Goal: Information Seeking & Learning: Find specific fact

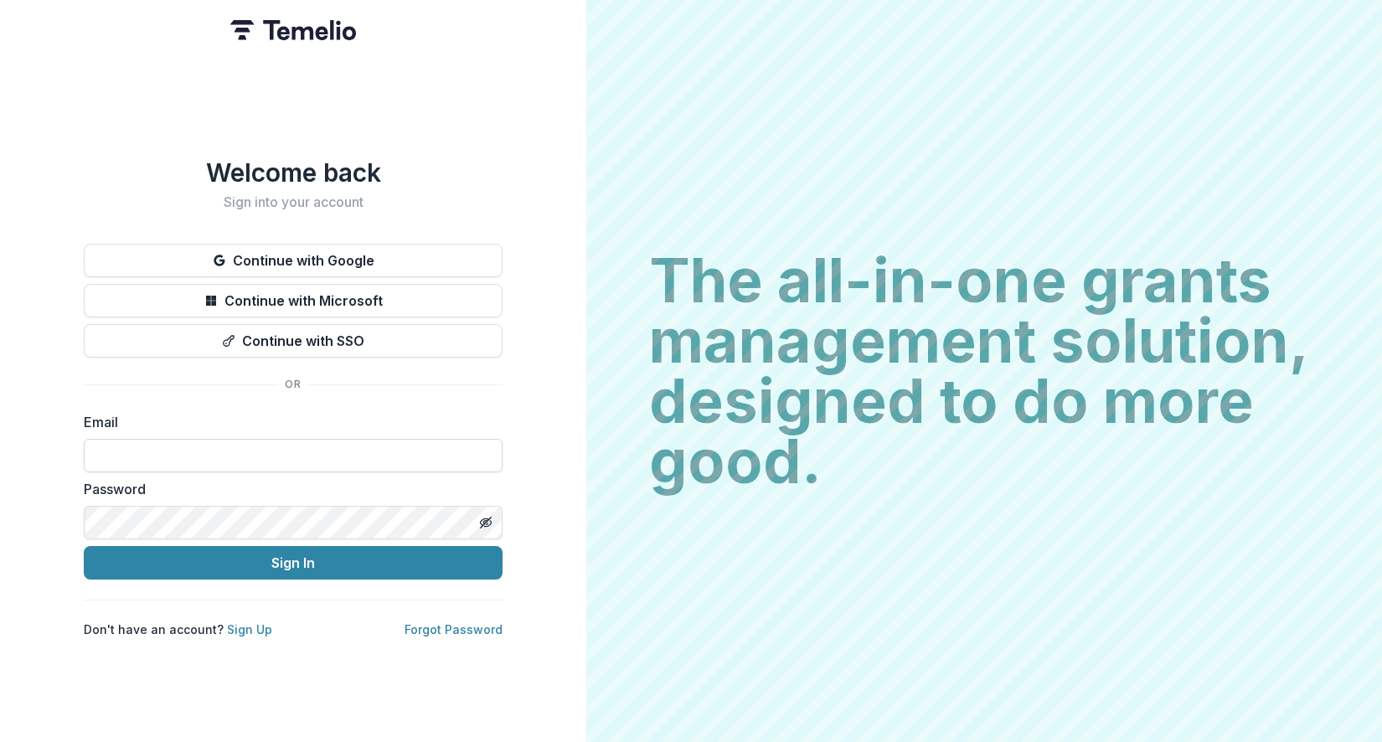
click at [255, 455] on input at bounding box center [293, 455] width 419 height 33
type input "**********"
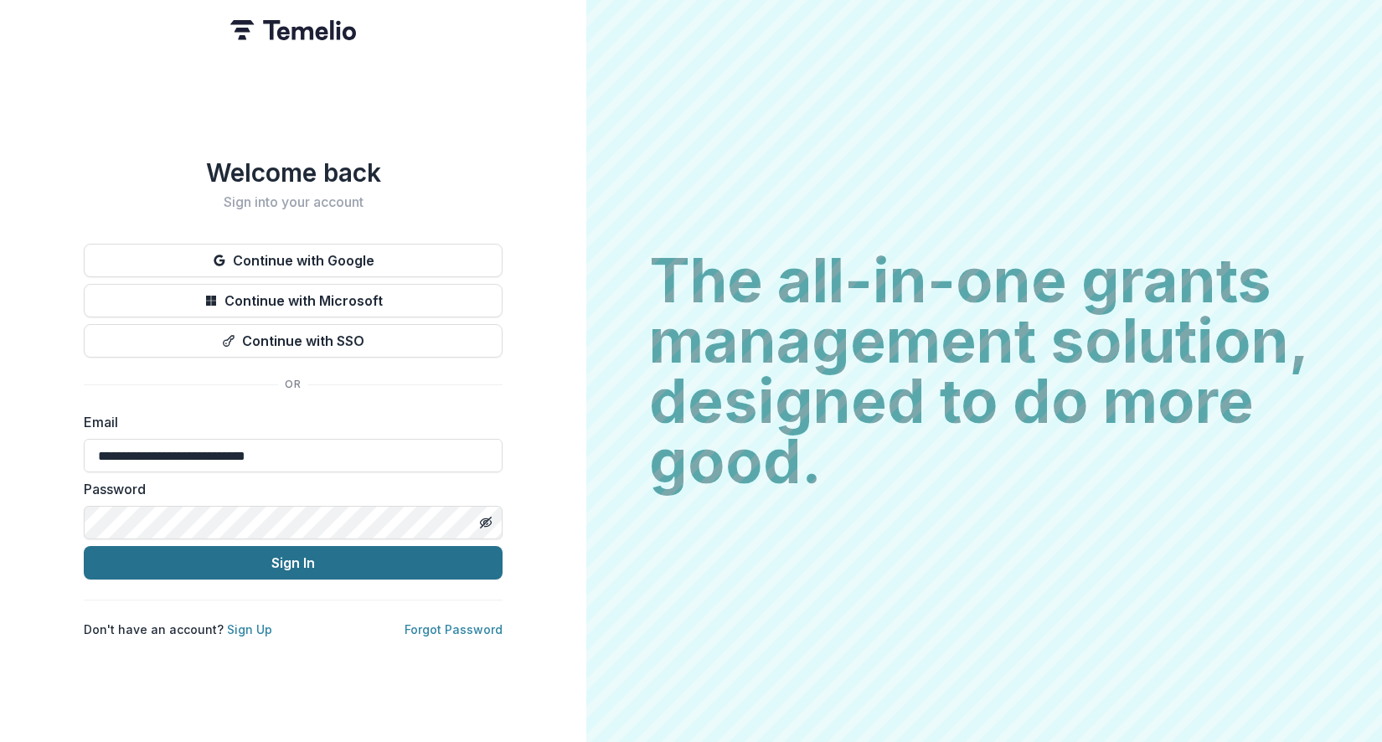
click at [294, 560] on button "Sign In" at bounding box center [293, 562] width 419 height 33
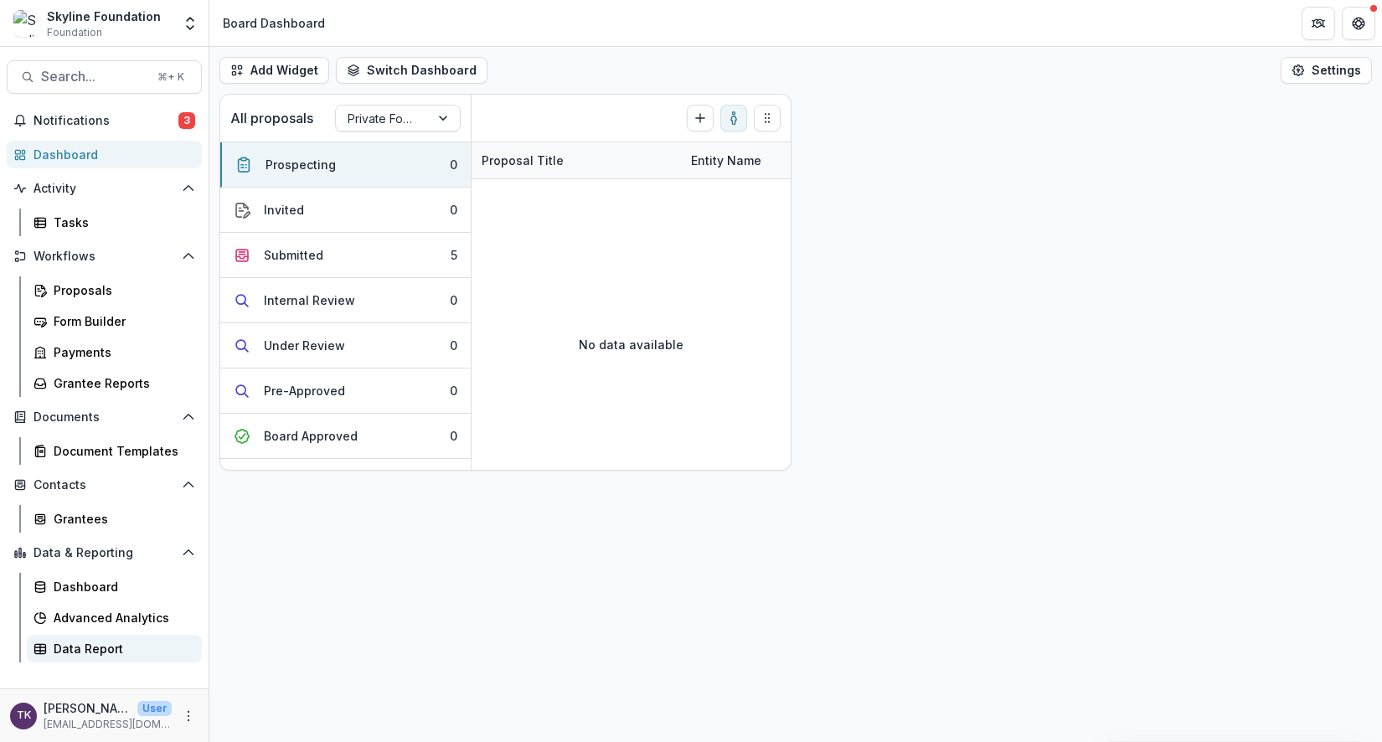
click at [96, 650] on div "Data Report" at bounding box center [121, 649] width 135 height 18
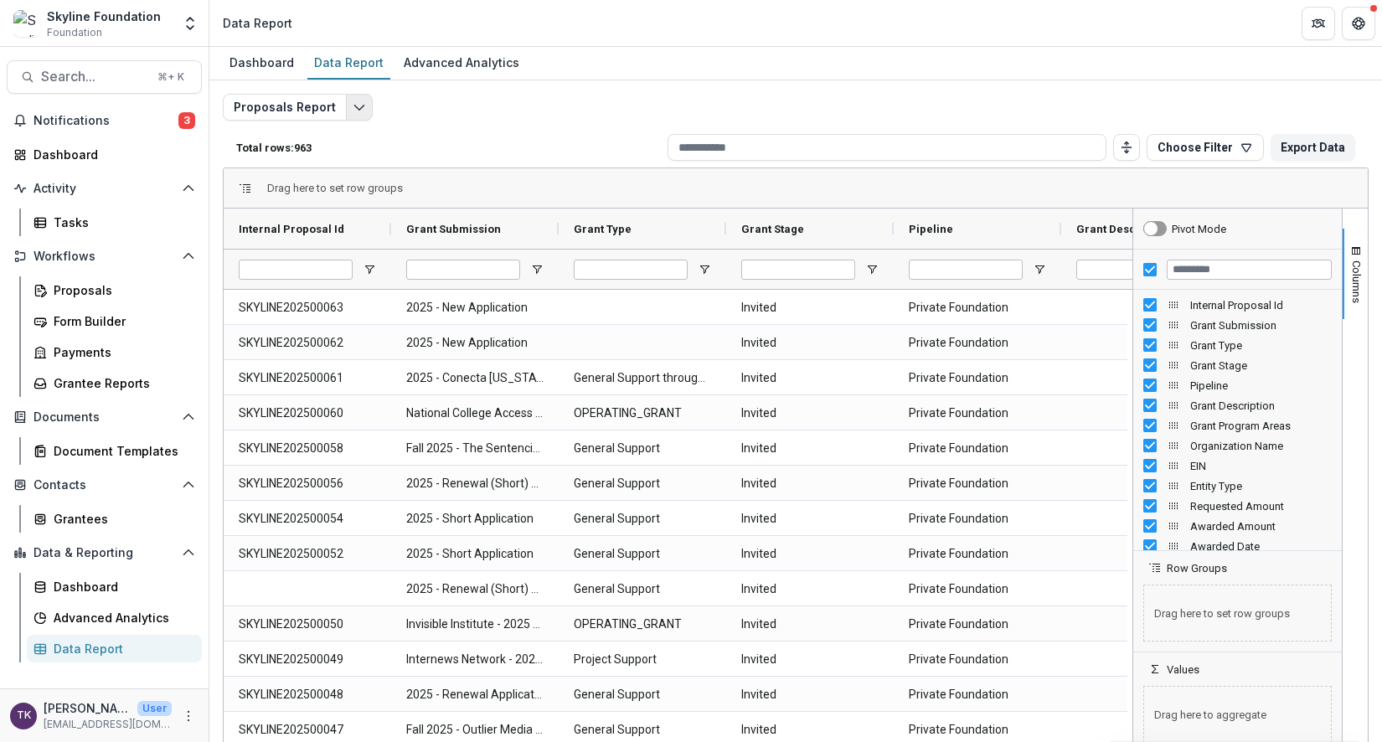
click at [353, 114] on button "Edit selected report" at bounding box center [359, 107] width 27 height 27
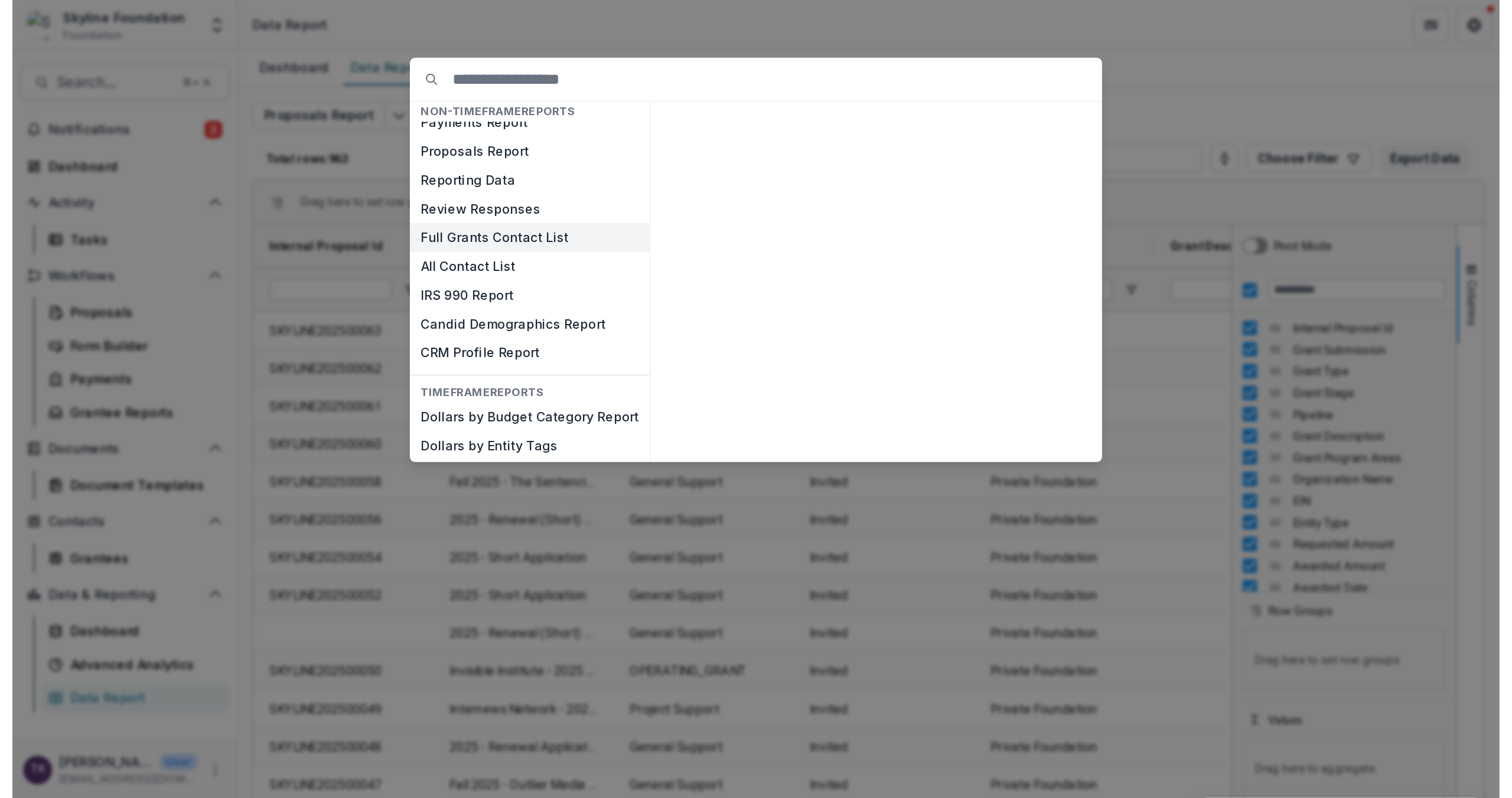
scroll to position [18, 0]
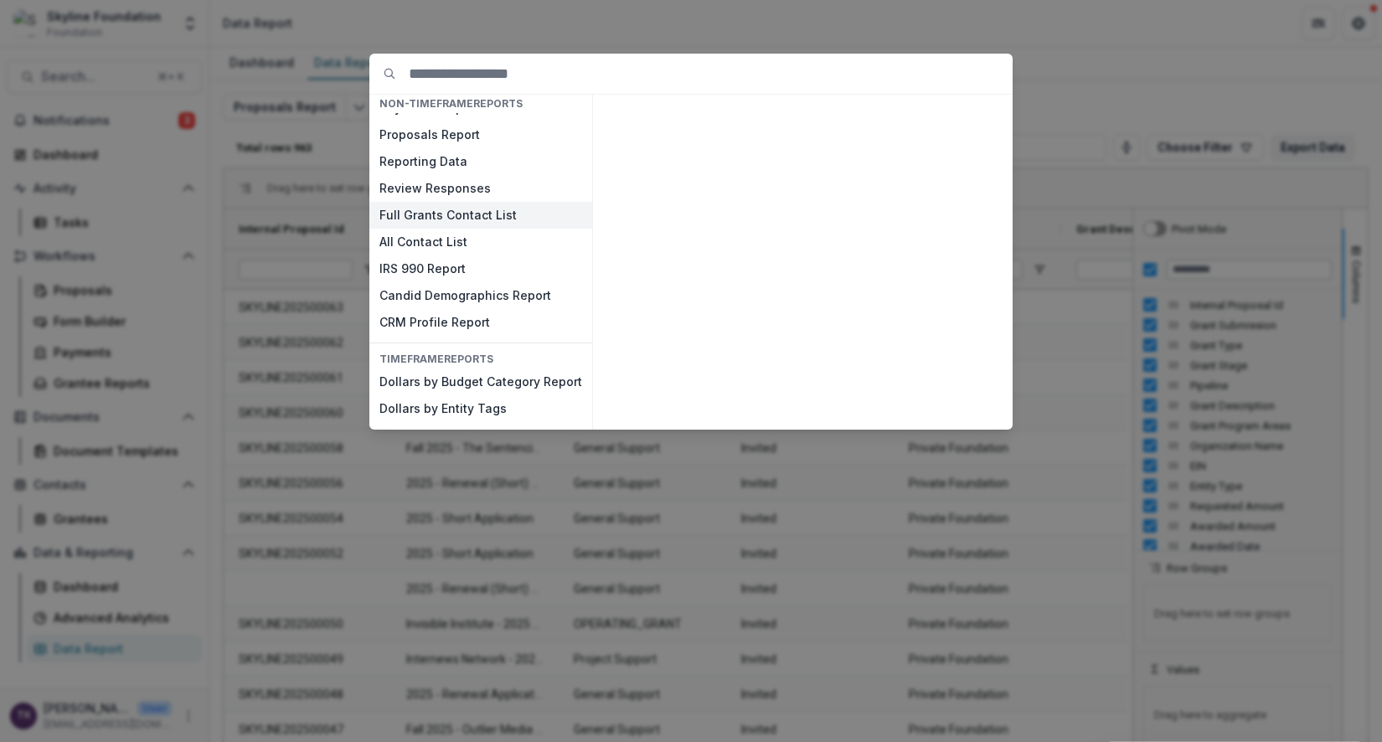
click at [435, 219] on button "Full Grants Contact List" at bounding box center [480, 215] width 223 height 27
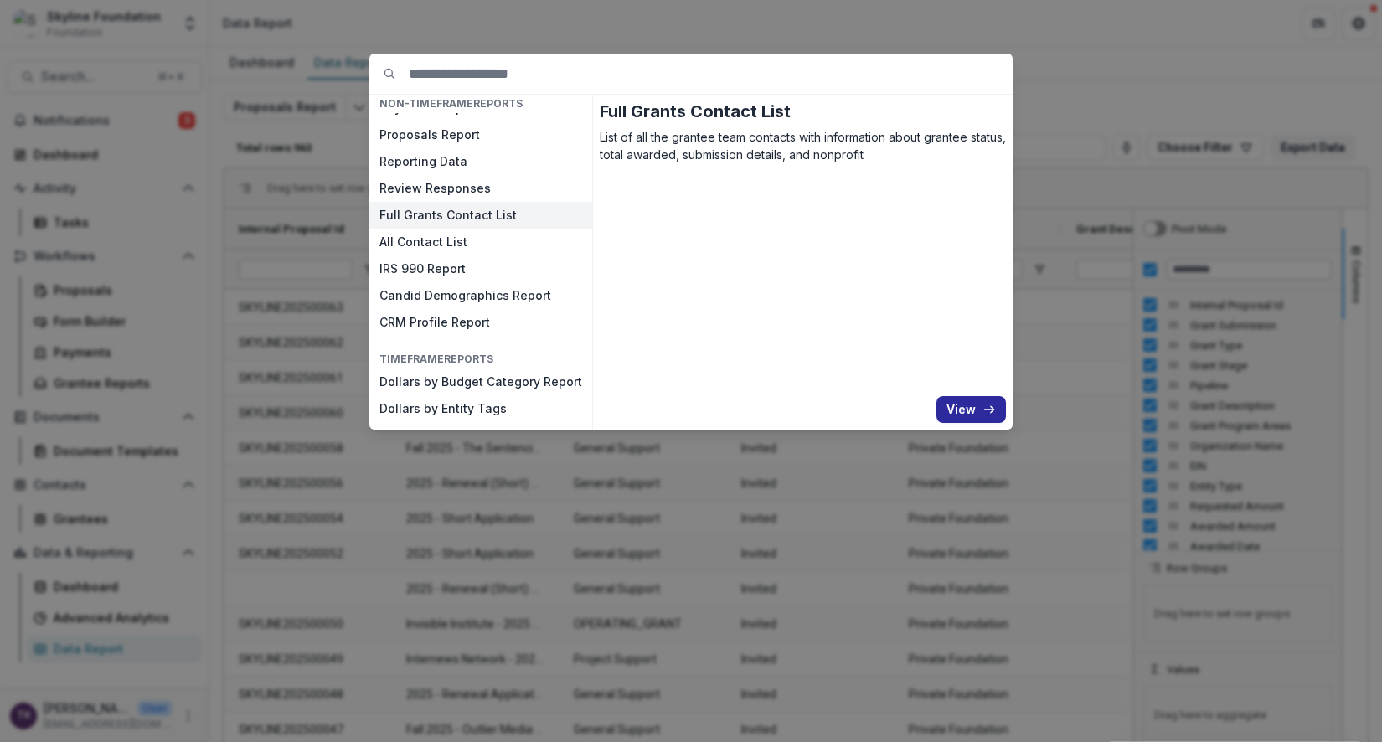
click at [976, 418] on button "View" at bounding box center [971, 409] width 70 height 27
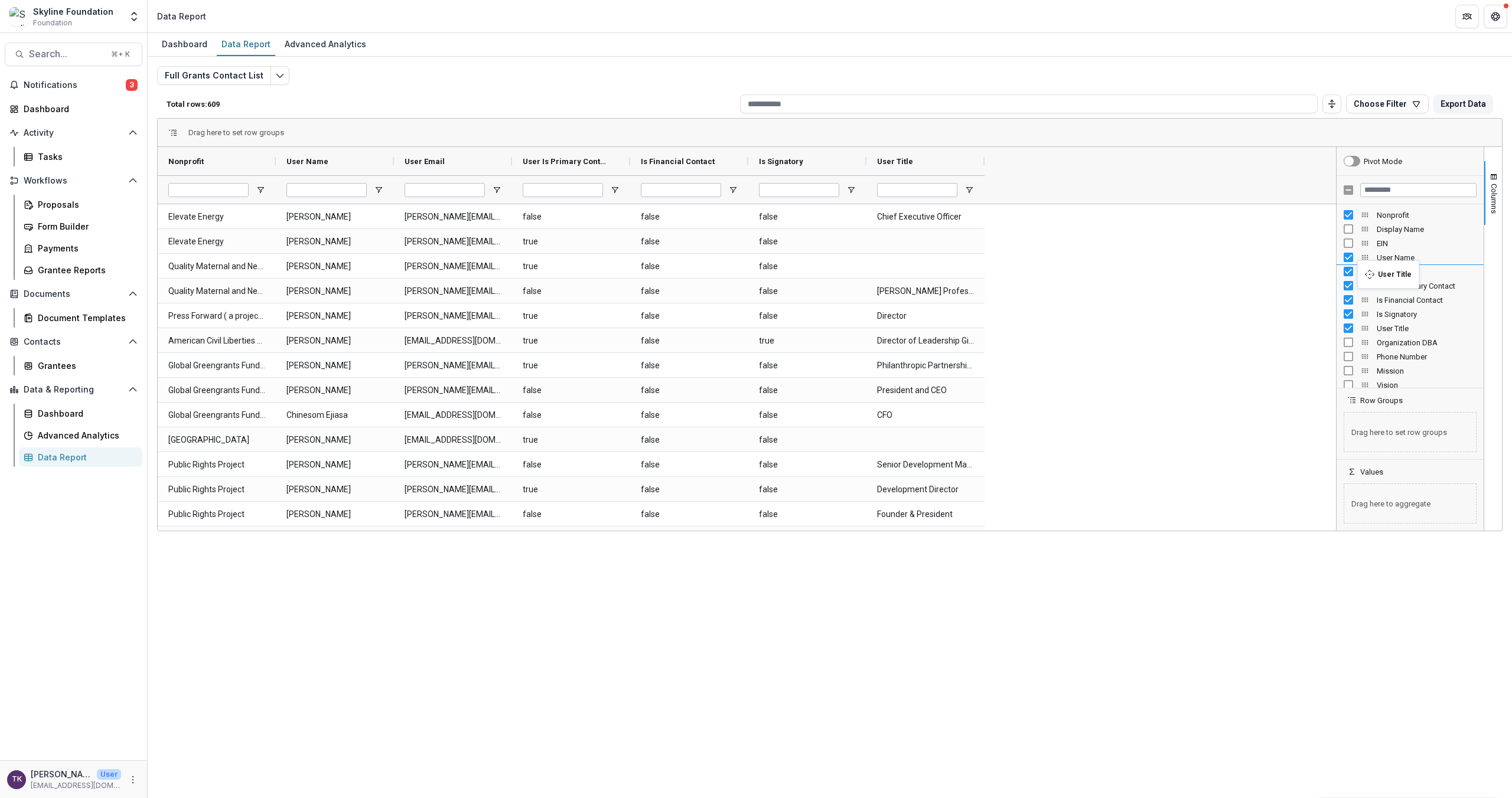
drag, startPoint x: 1365, startPoint y: 331, endPoint x: 1363, endPoint y: 267, distance: 64.0
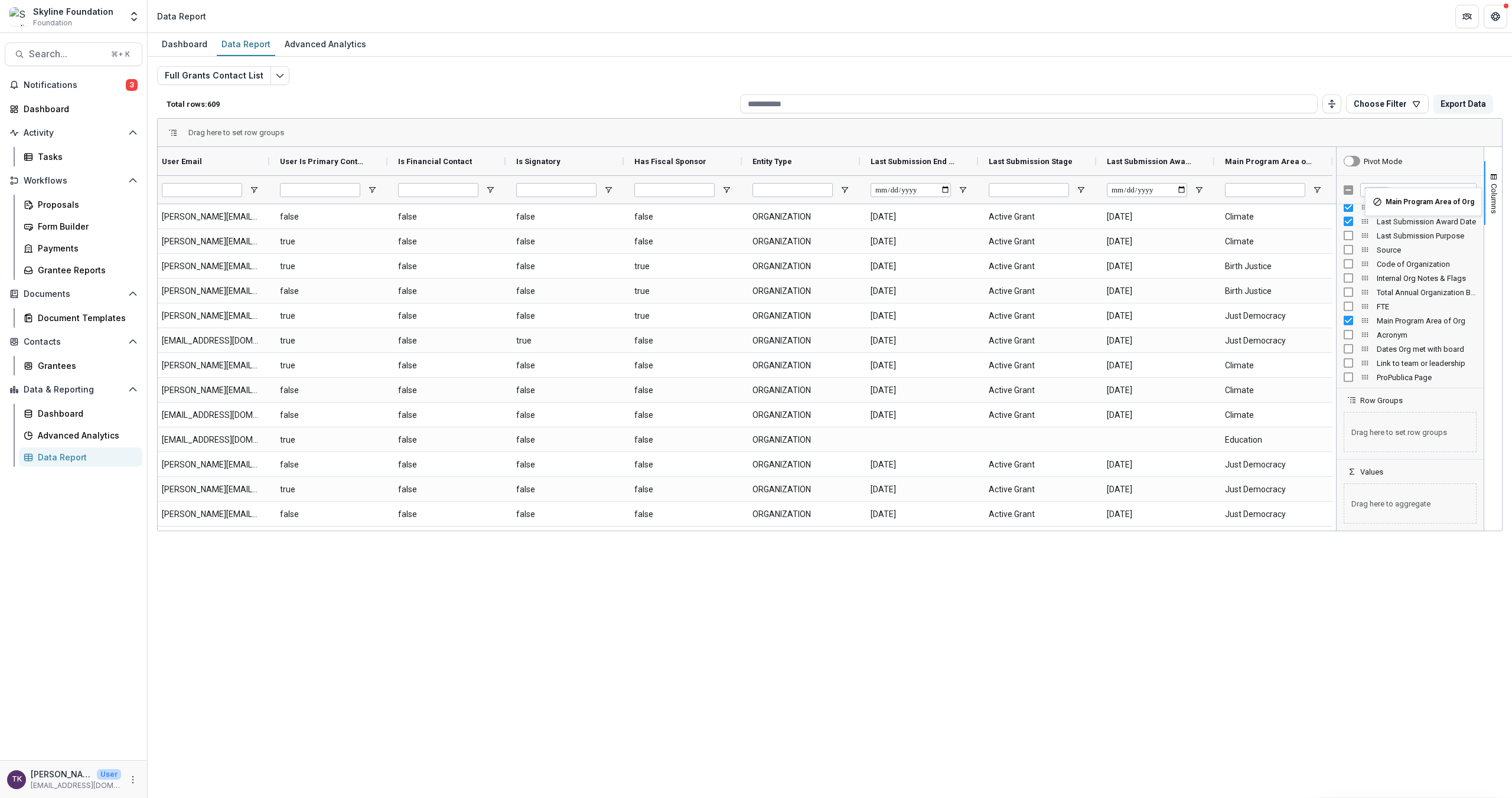
scroll to position [508, 0]
drag, startPoint x: 1365, startPoint y: 322, endPoint x: 1372, endPoint y: 214, distance: 108.2
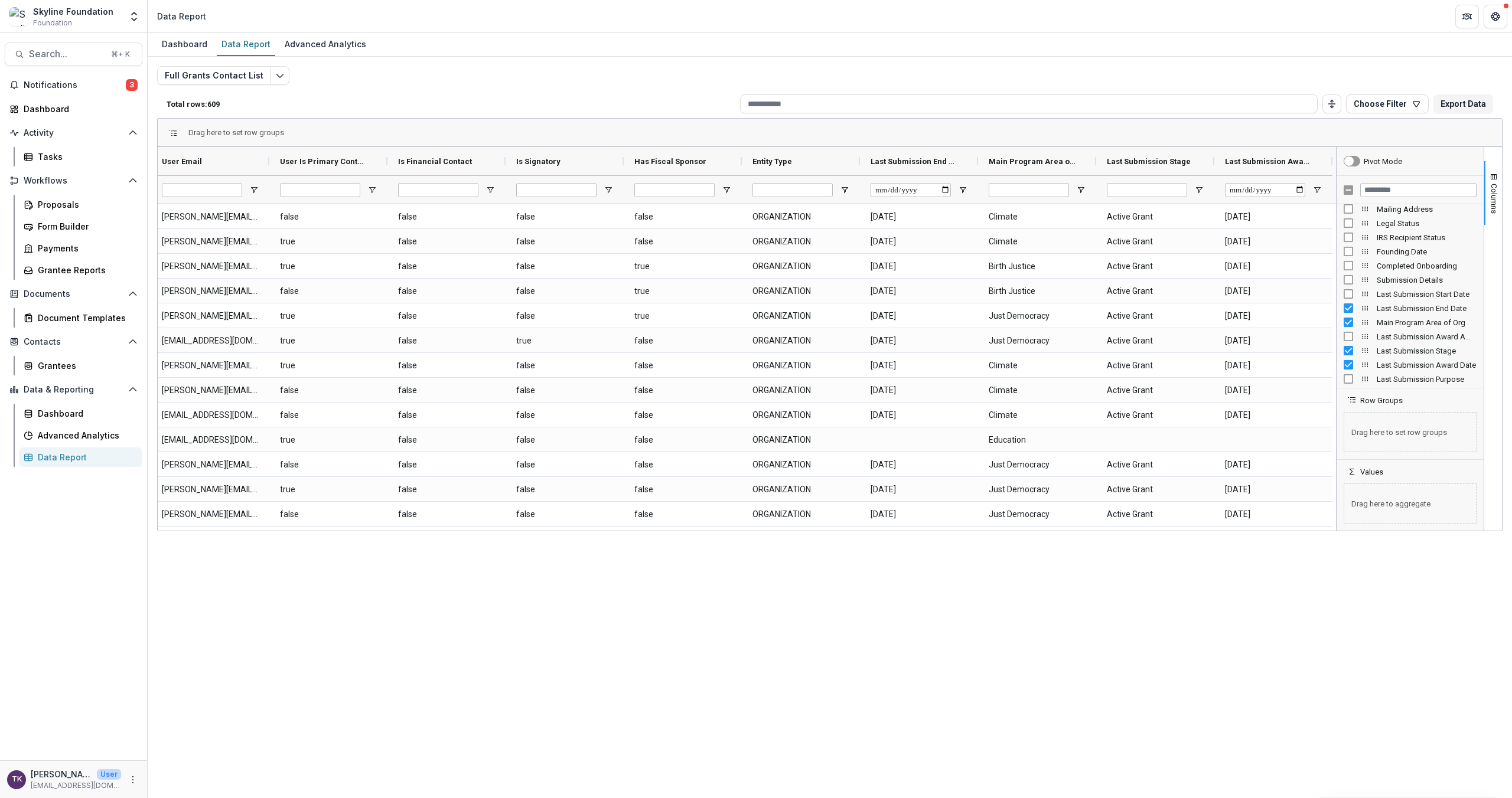
scroll to position [401, 0]
drag, startPoint x: 1364, startPoint y: 326, endPoint x: 1370, endPoint y: 210, distance: 116.2
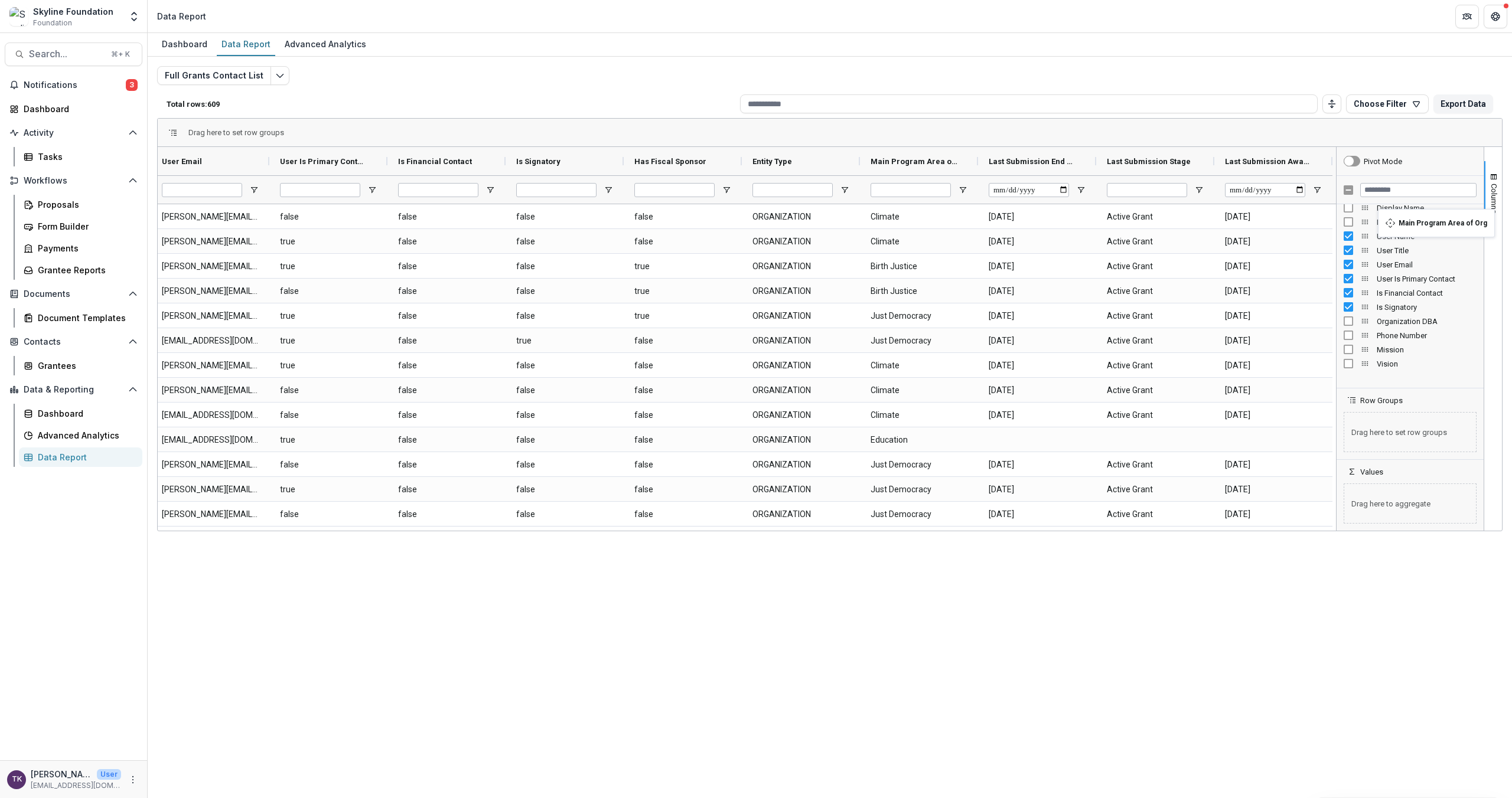
scroll to position [0, 0]
drag, startPoint x: 1367, startPoint y: 245, endPoint x: 1387, endPoint y: 225, distance: 28.3
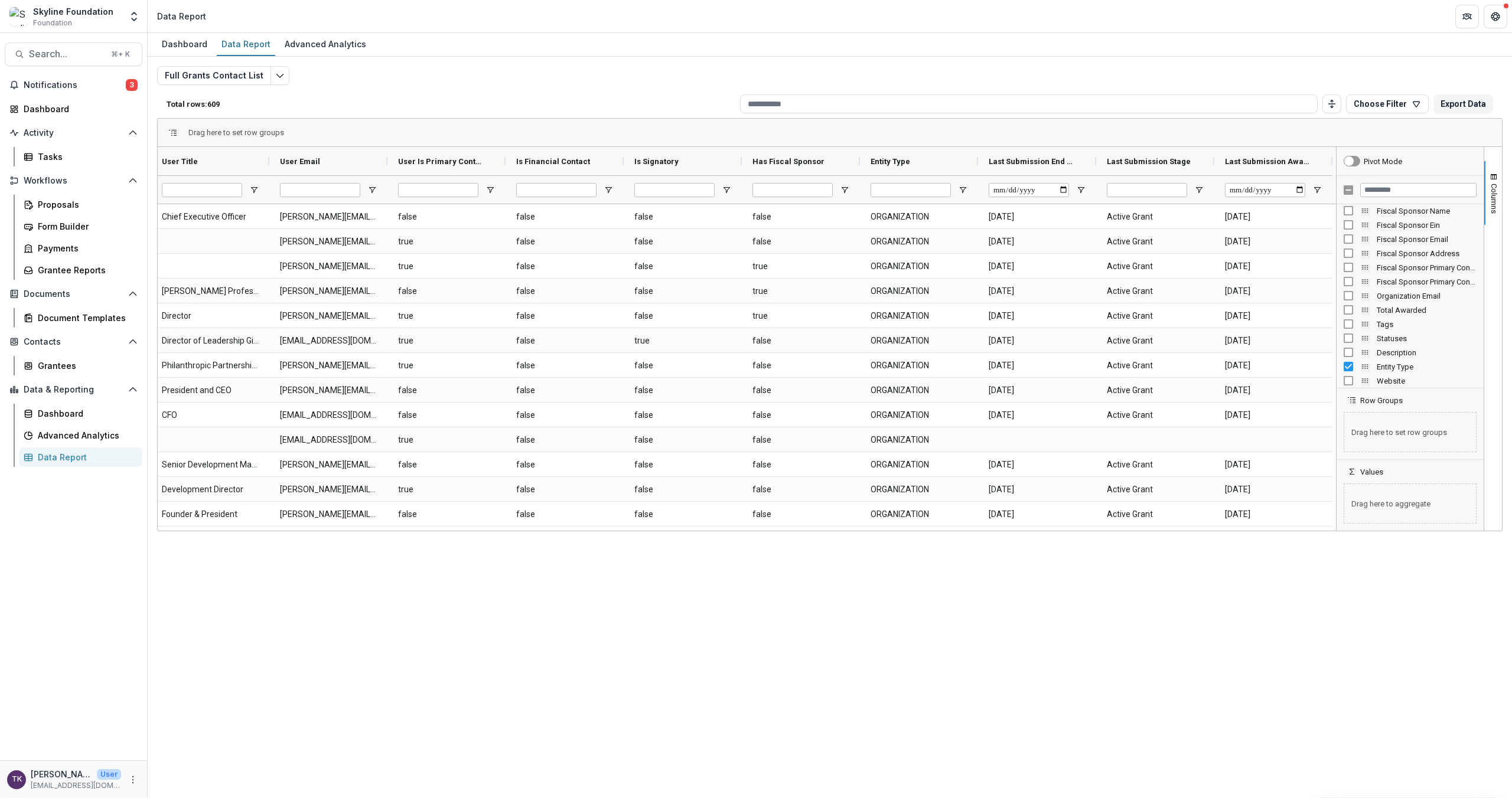
drag, startPoint x: 995, startPoint y: 531, endPoint x: 738, endPoint y: 527, distance: 257.0
click at [739, 522] on div "Drag here to set row groups Drag here to set column labels User Name User Title…" at bounding box center [830, 324] width 1346 height 413
drag, startPoint x: 717, startPoint y: 531, endPoint x: 587, endPoint y: 524, distance: 130.2
click at [587, 522] on div "Drag here to set row groups Drag here to set column labels User Name User Title…" at bounding box center [830, 324] width 1346 height 413
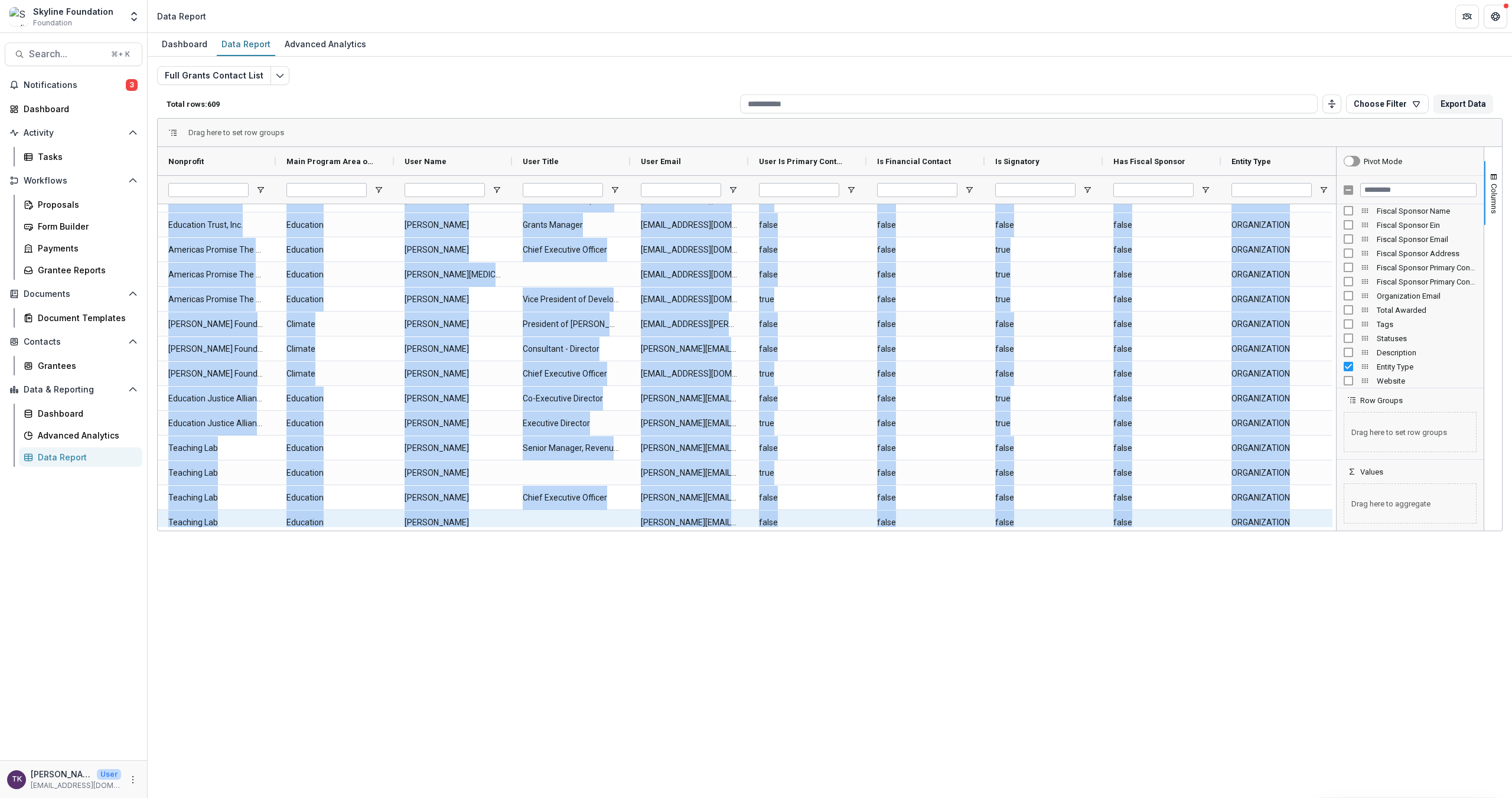
scroll to position [839, 0]
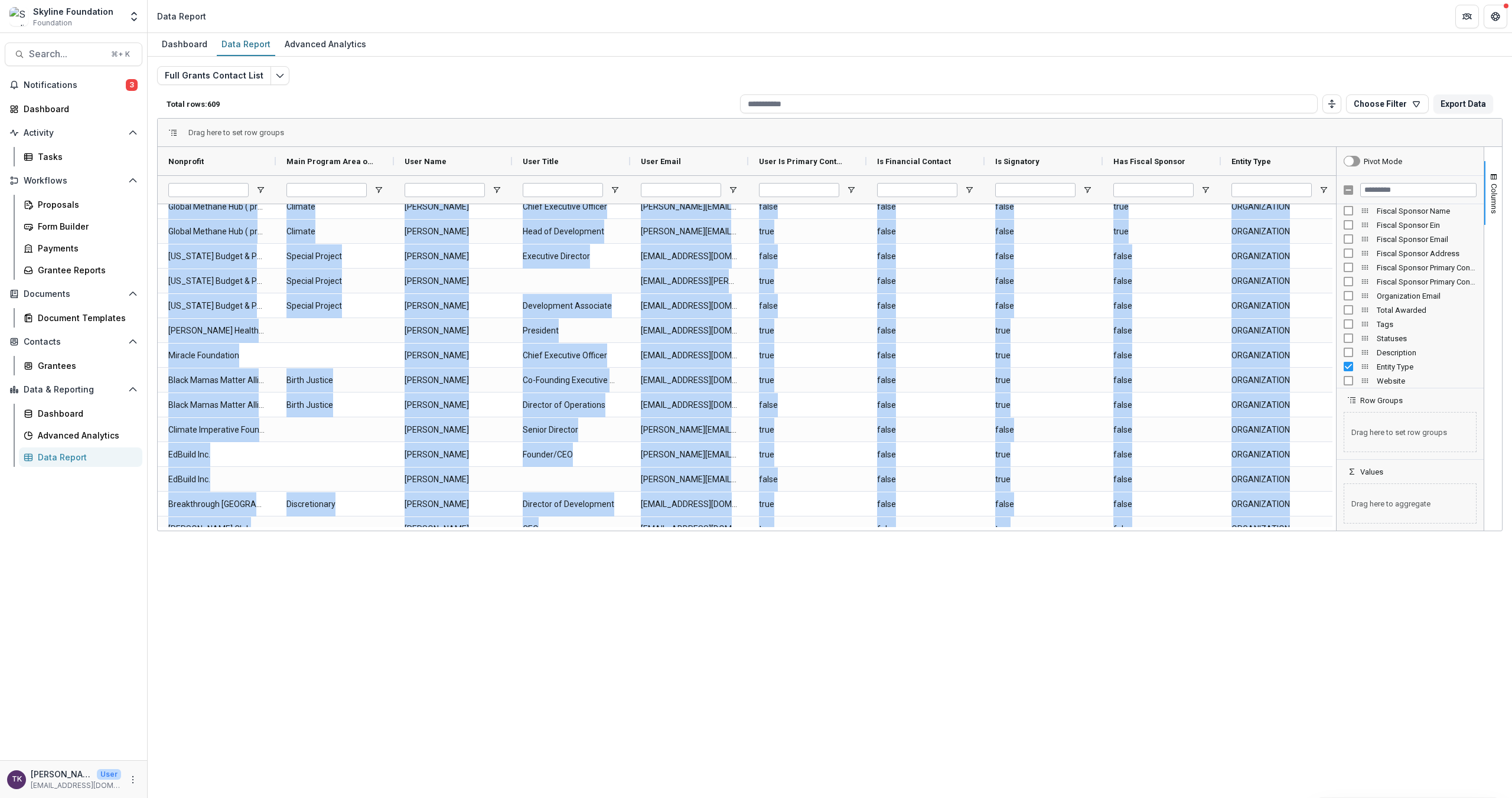
click at [946, 522] on div "Dashboard Data Report Advanced Analytics Full Grants Contact List Total rows: 6…" at bounding box center [829, 415] width 1364 height 765
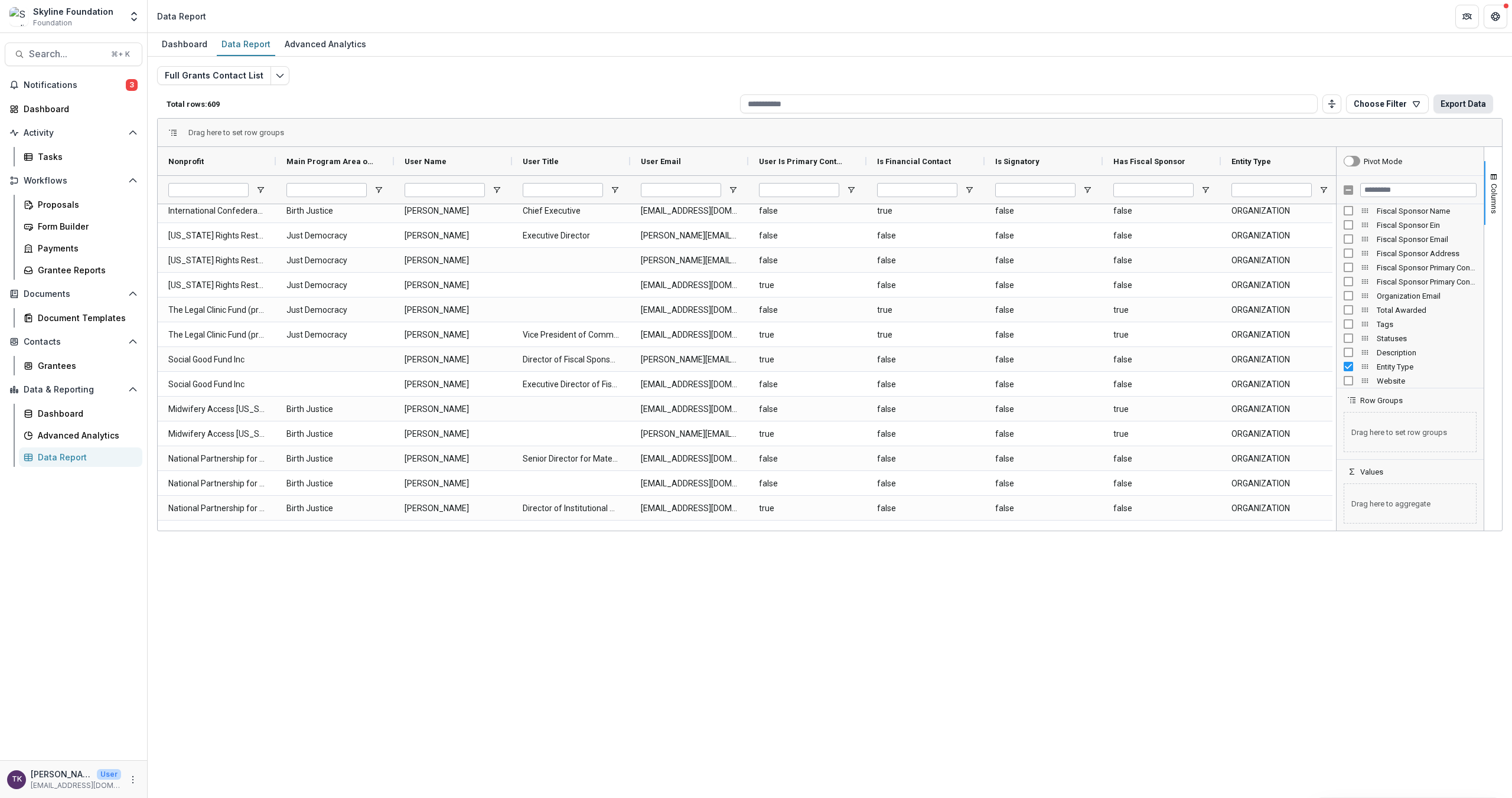
click at [974, 104] on button "Export Data" at bounding box center [1463, 104] width 60 height 19
click at [974, 101] on button "Choose Filter" at bounding box center [1387, 104] width 83 height 19
click at [87, 53] on span "Search..." at bounding box center [66, 54] width 75 height 11
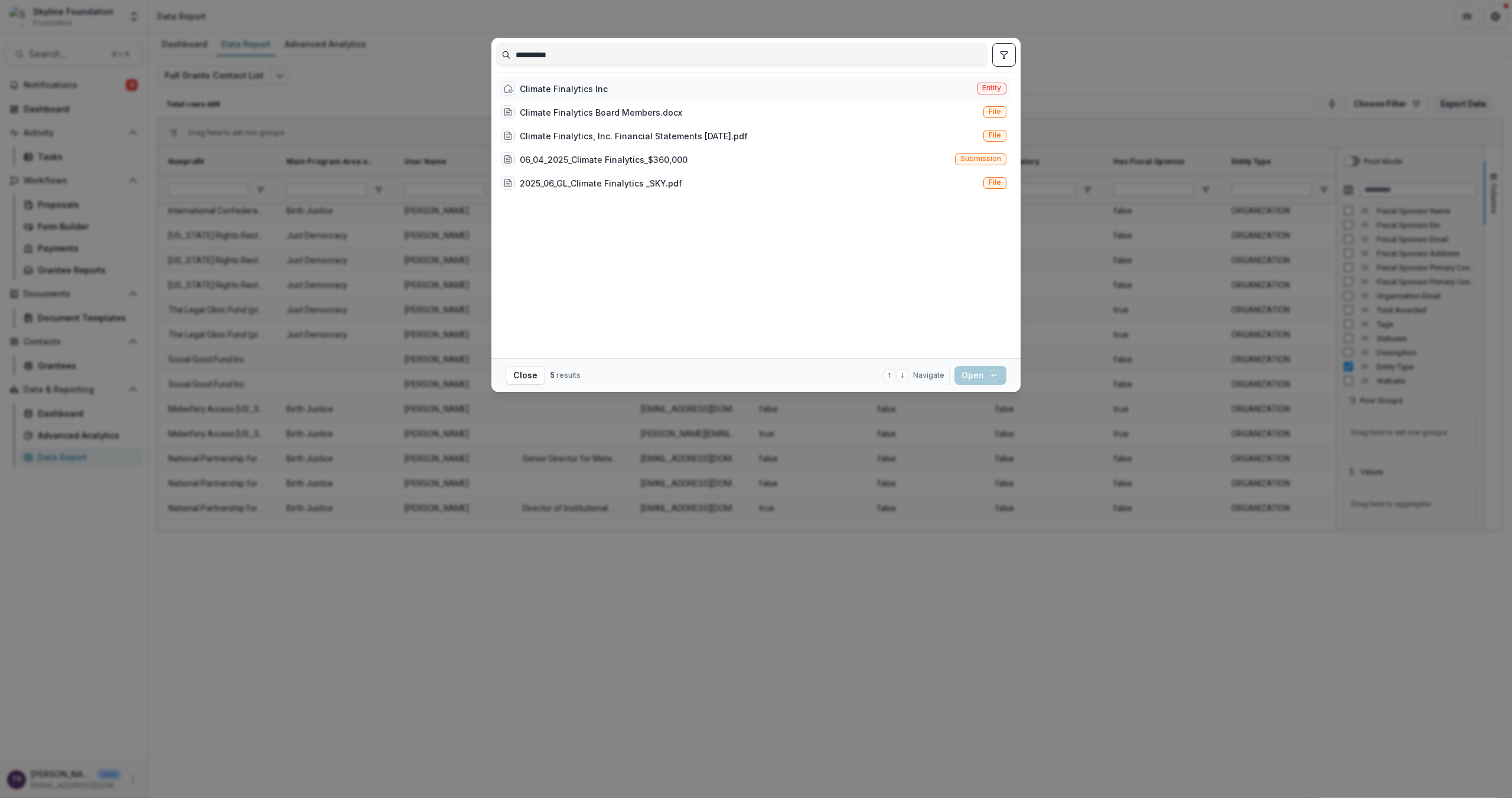
type input "**********"
click at [551, 90] on div "Climate Finalytics Inc" at bounding box center [563, 89] width 88 height 13
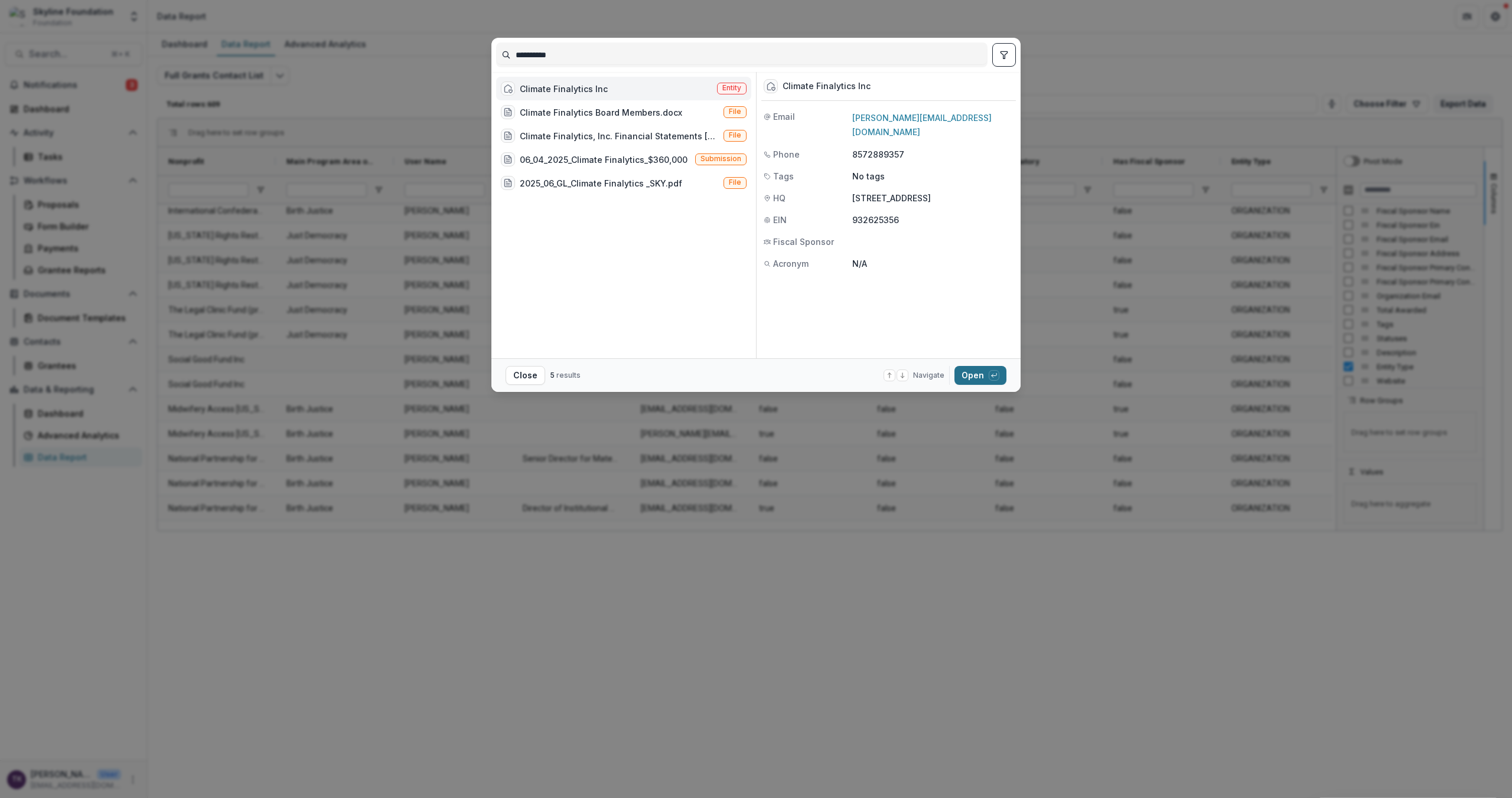
click at [974, 372] on button "Open with enter key" at bounding box center [980, 375] width 52 height 19
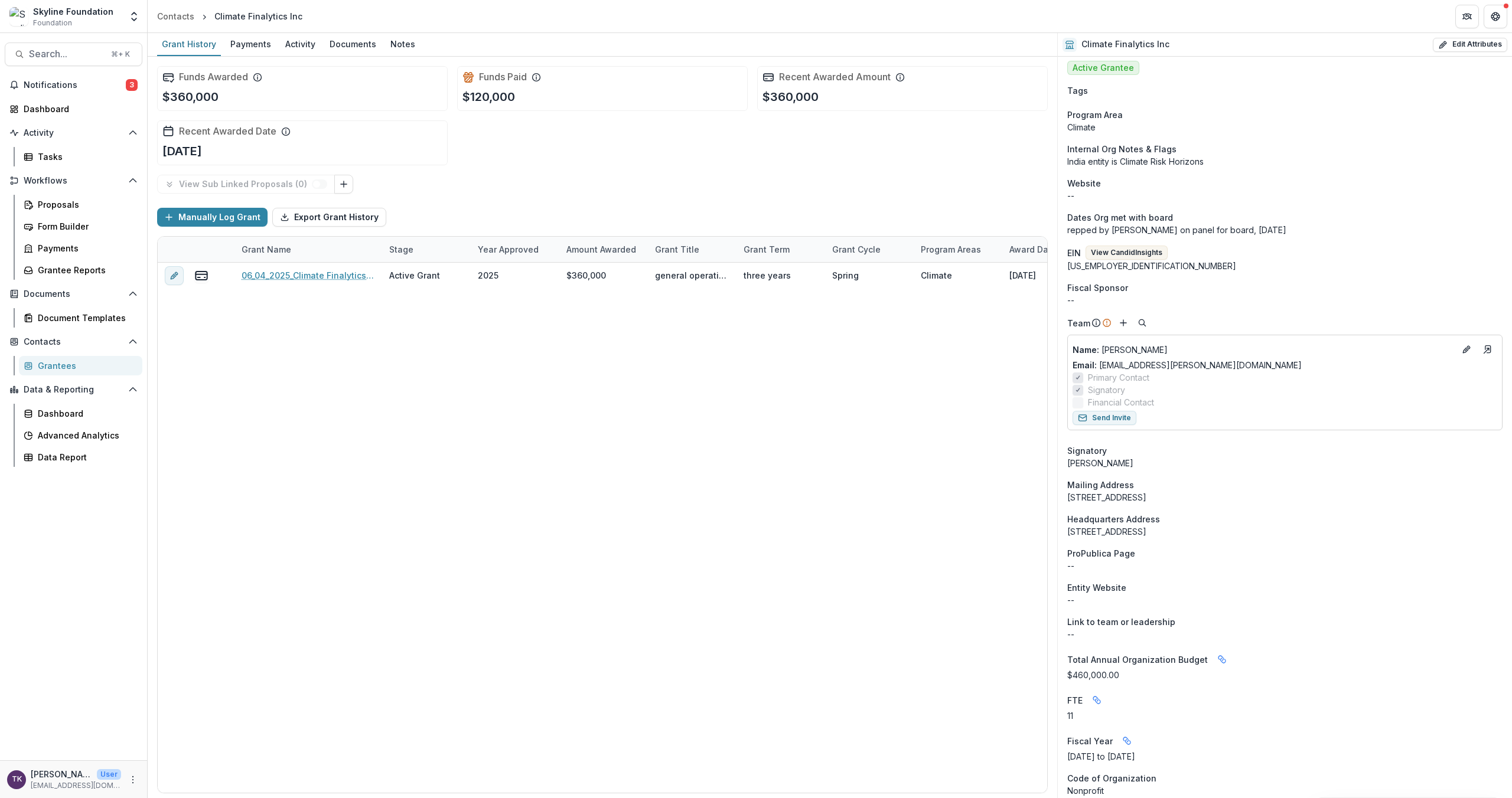
scroll to position [113, 0]
click at [67, 49] on span "Search..." at bounding box center [66, 54] width 75 height 11
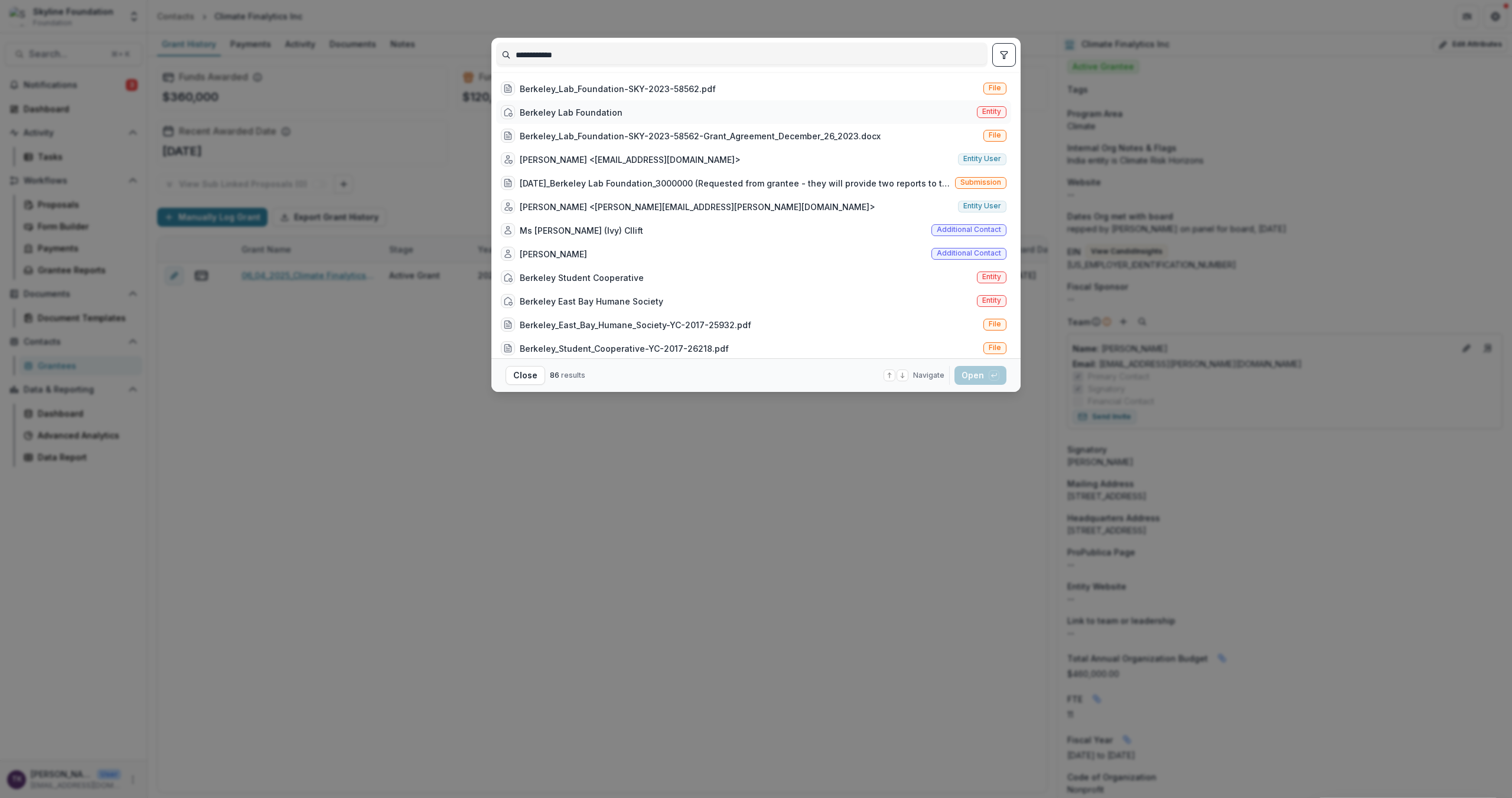
type input "**********"
click at [560, 114] on div "Berkeley Lab Foundation" at bounding box center [571, 113] width 103 height 13
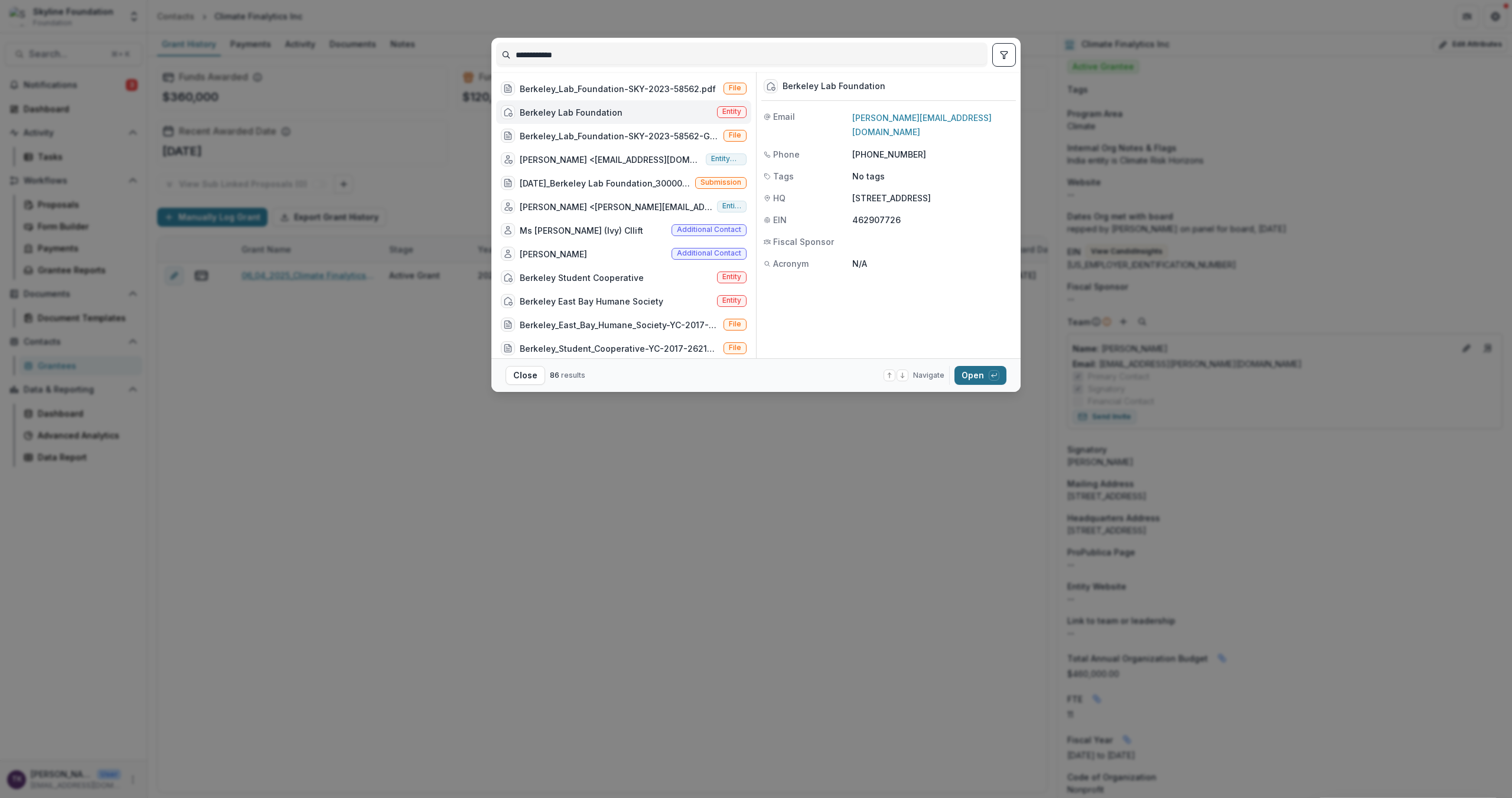
click at [969, 375] on button "Open with enter key" at bounding box center [980, 375] width 52 height 19
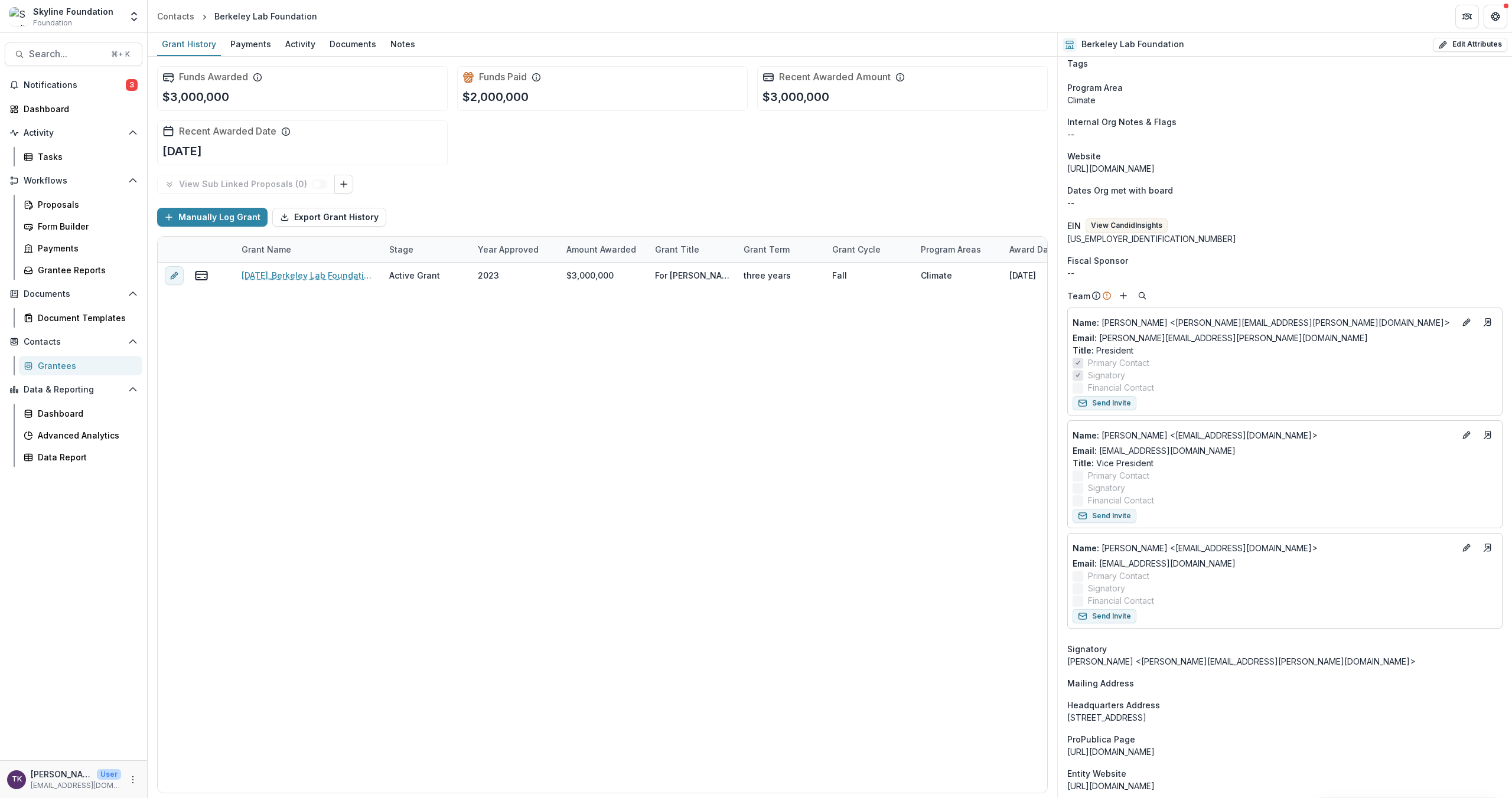
scroll to position [150, 0]
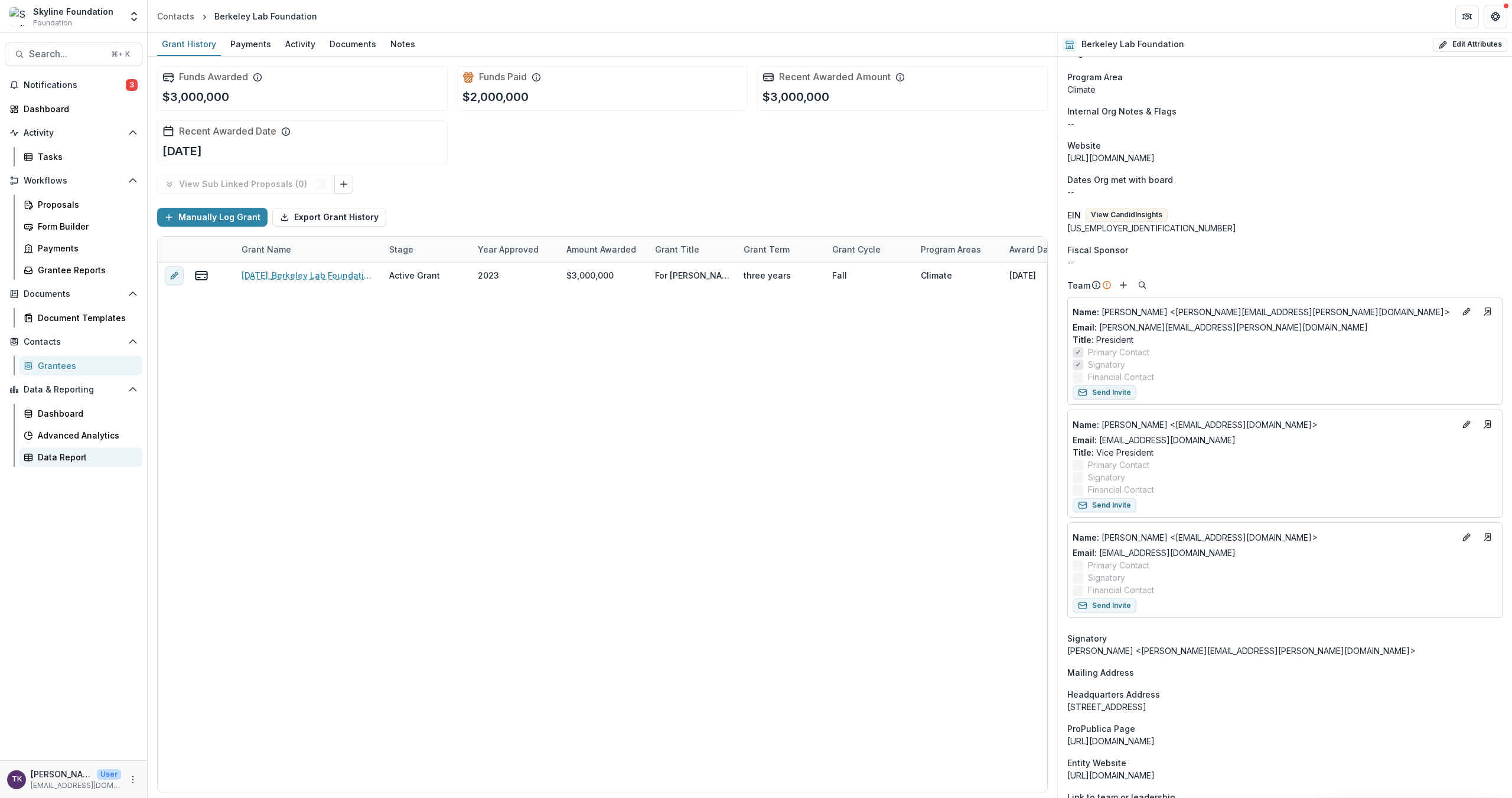
click at [67, 451] on div "Data Report" at bounding box center [85, 458] width 95 height 13
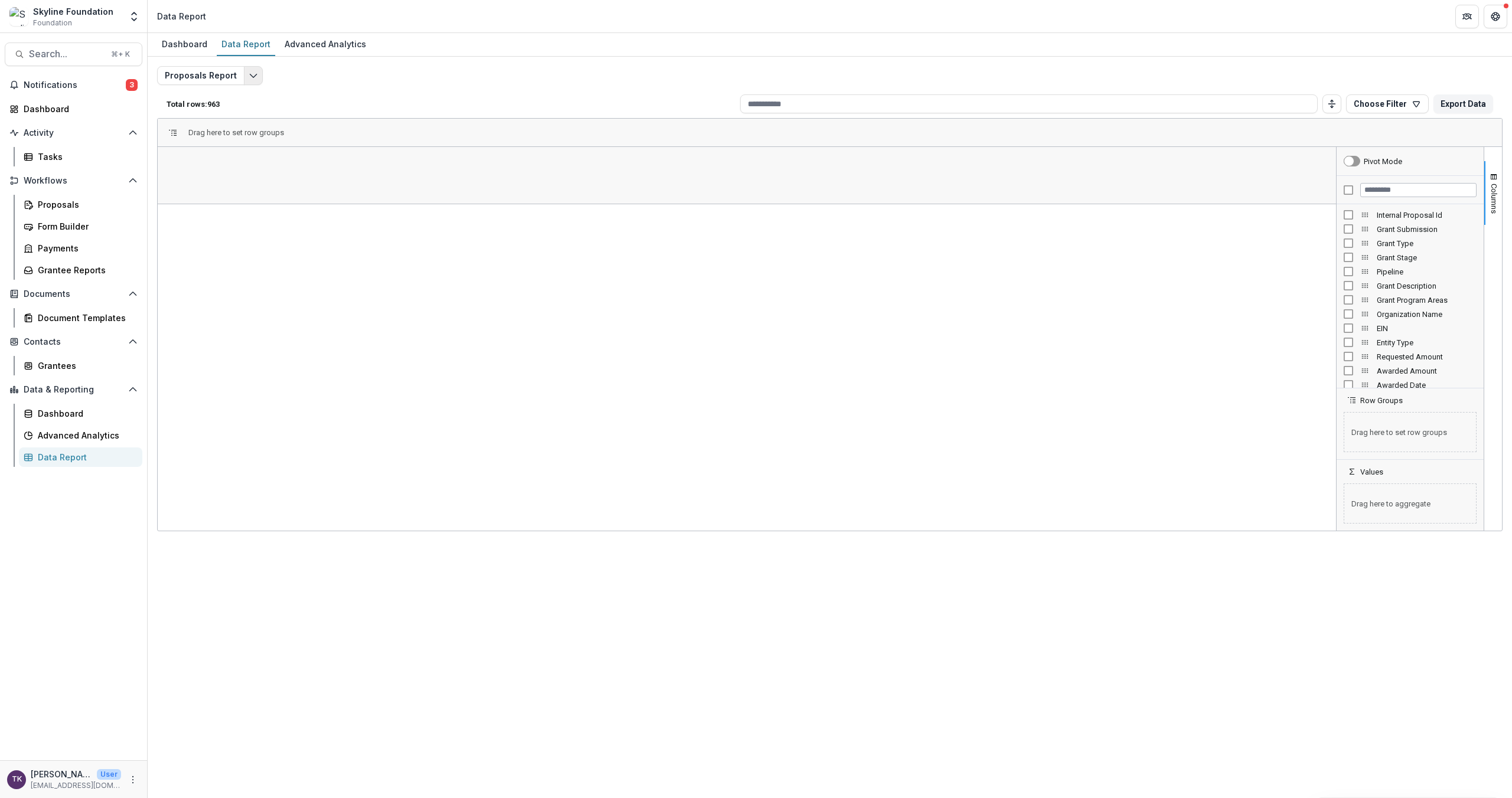
click at [244, 70] on button "Edit selected report" at bounding box center [253, 75] width 19 height 19
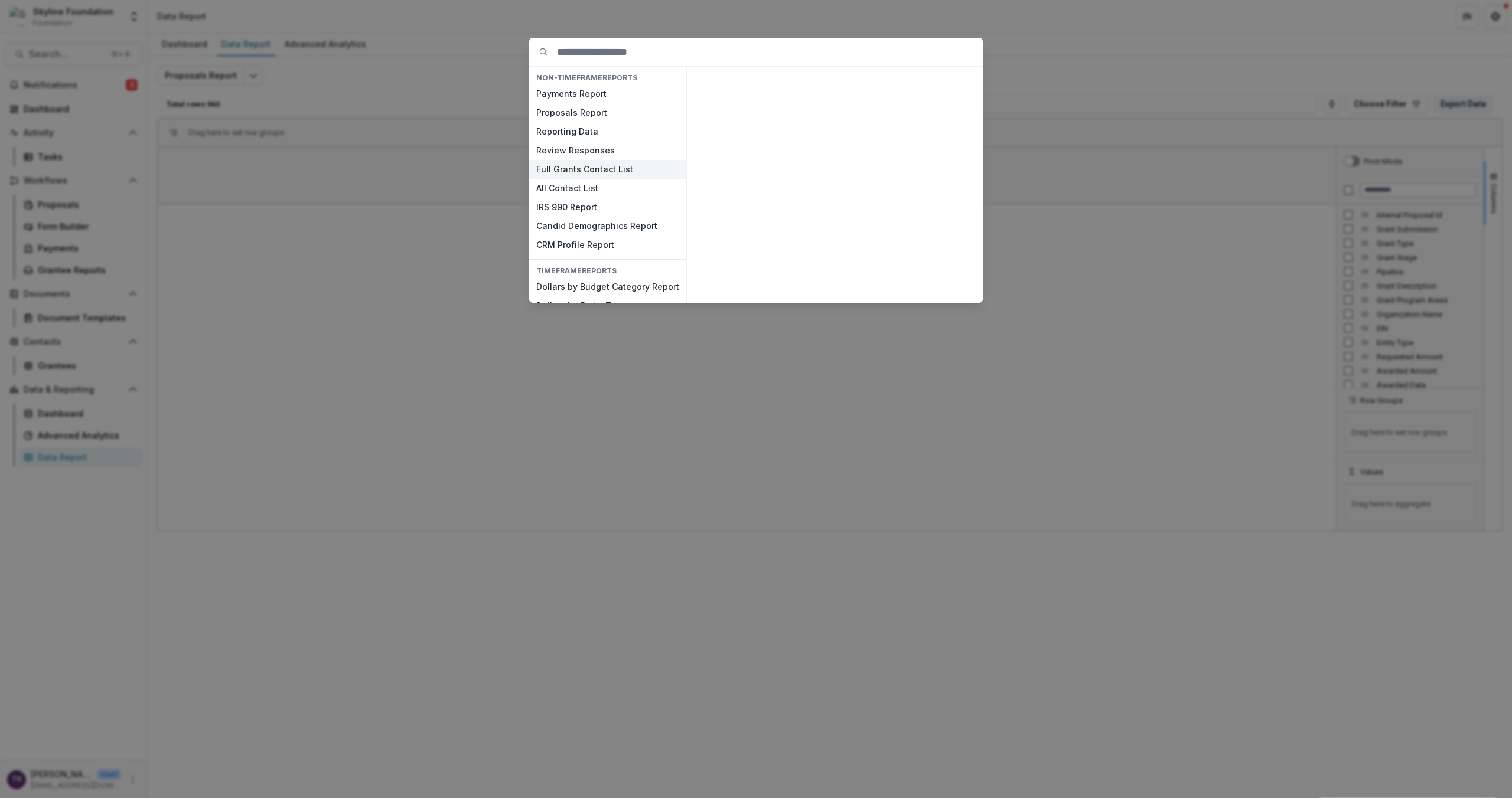
click at [583, 168] on button "Full Grants Contact List" at bounding box center [607, 169] width 157 height 19
click at [953, 289] on button "View" at bounding box center [953, 288] width 49 height 19
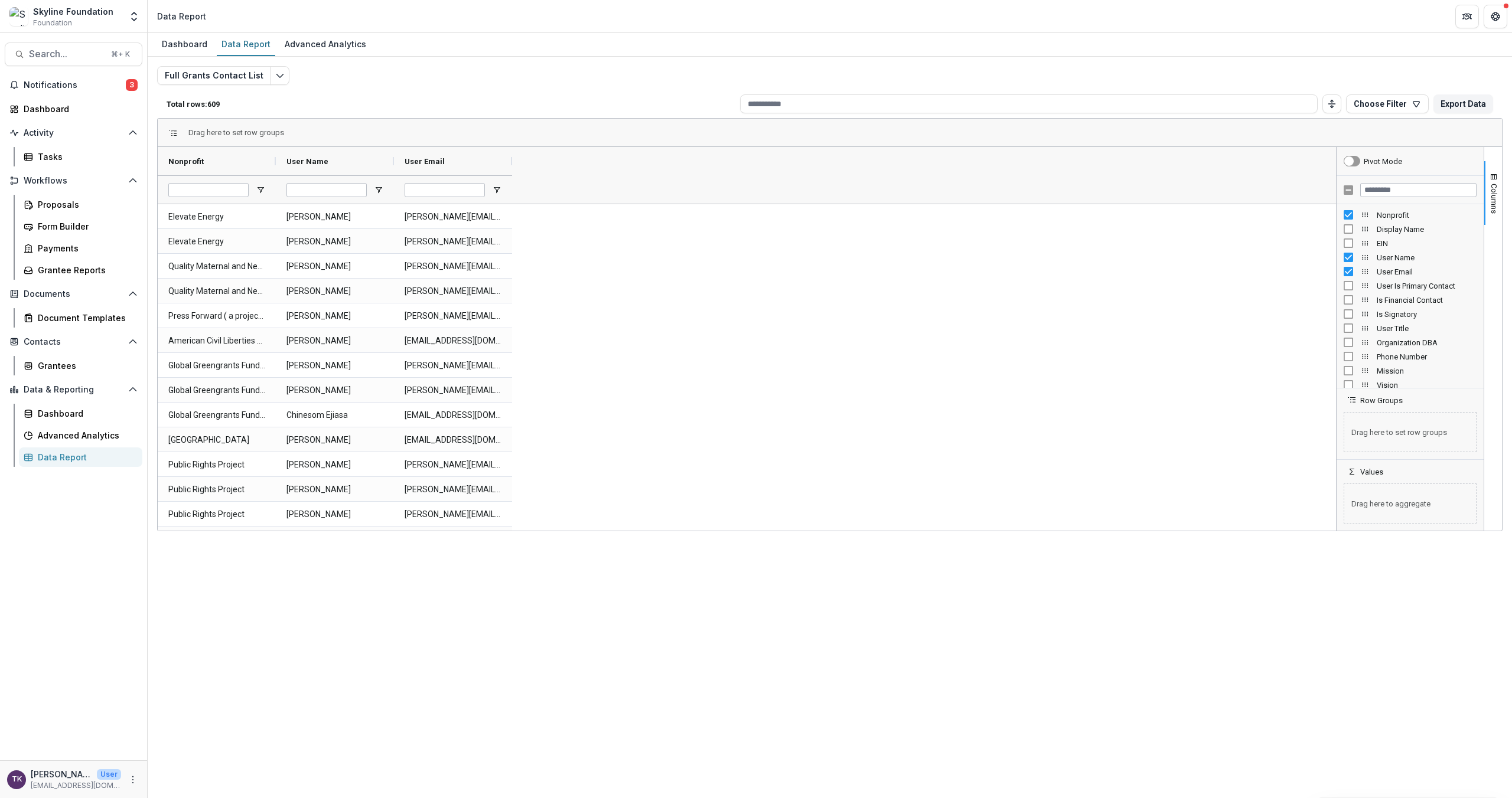
click at [974, 299] on div "Is Financial Contact" at bounding box center [1410, 300] width 133 height 14
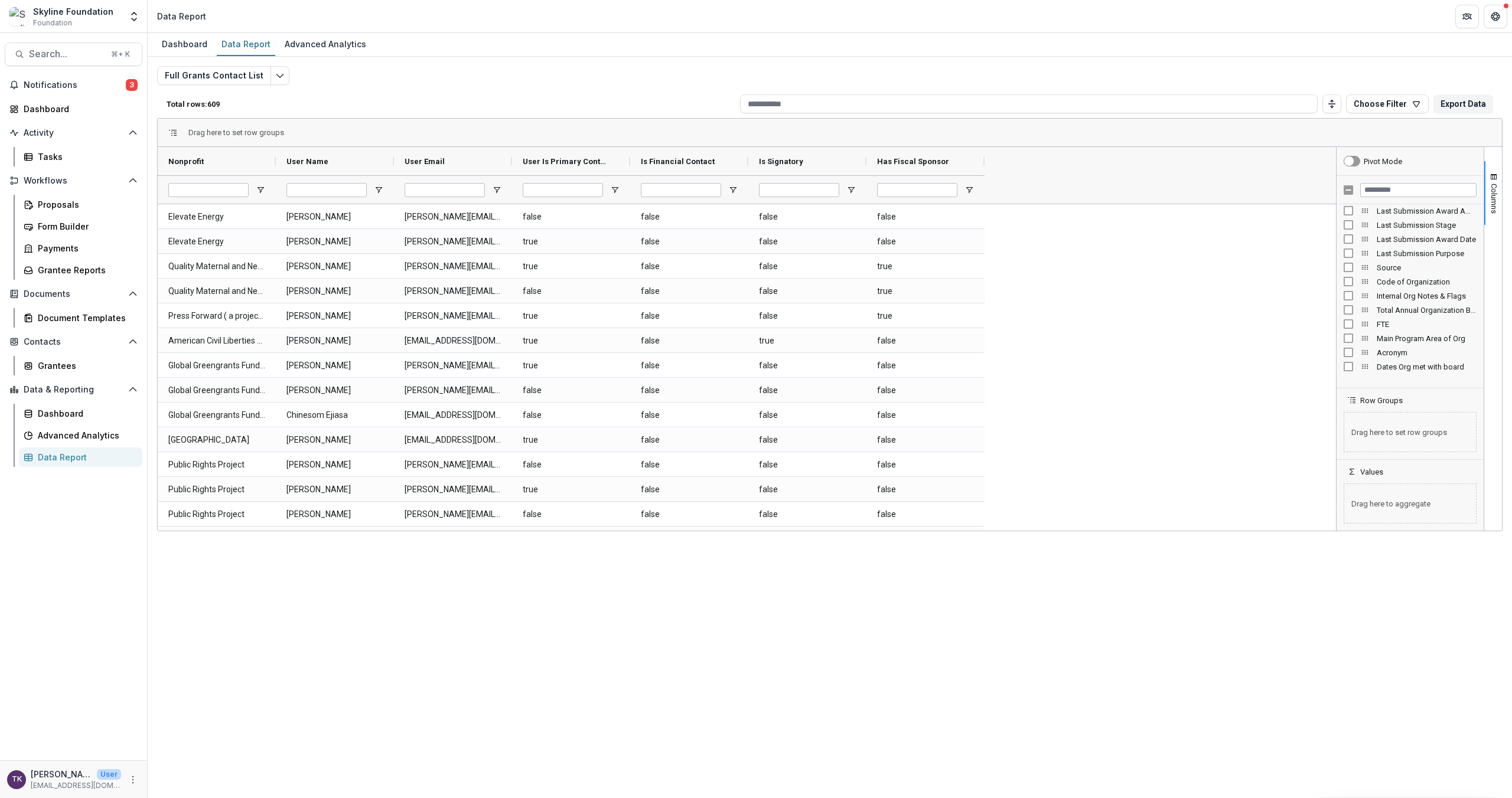
scroll to position [523, 0]
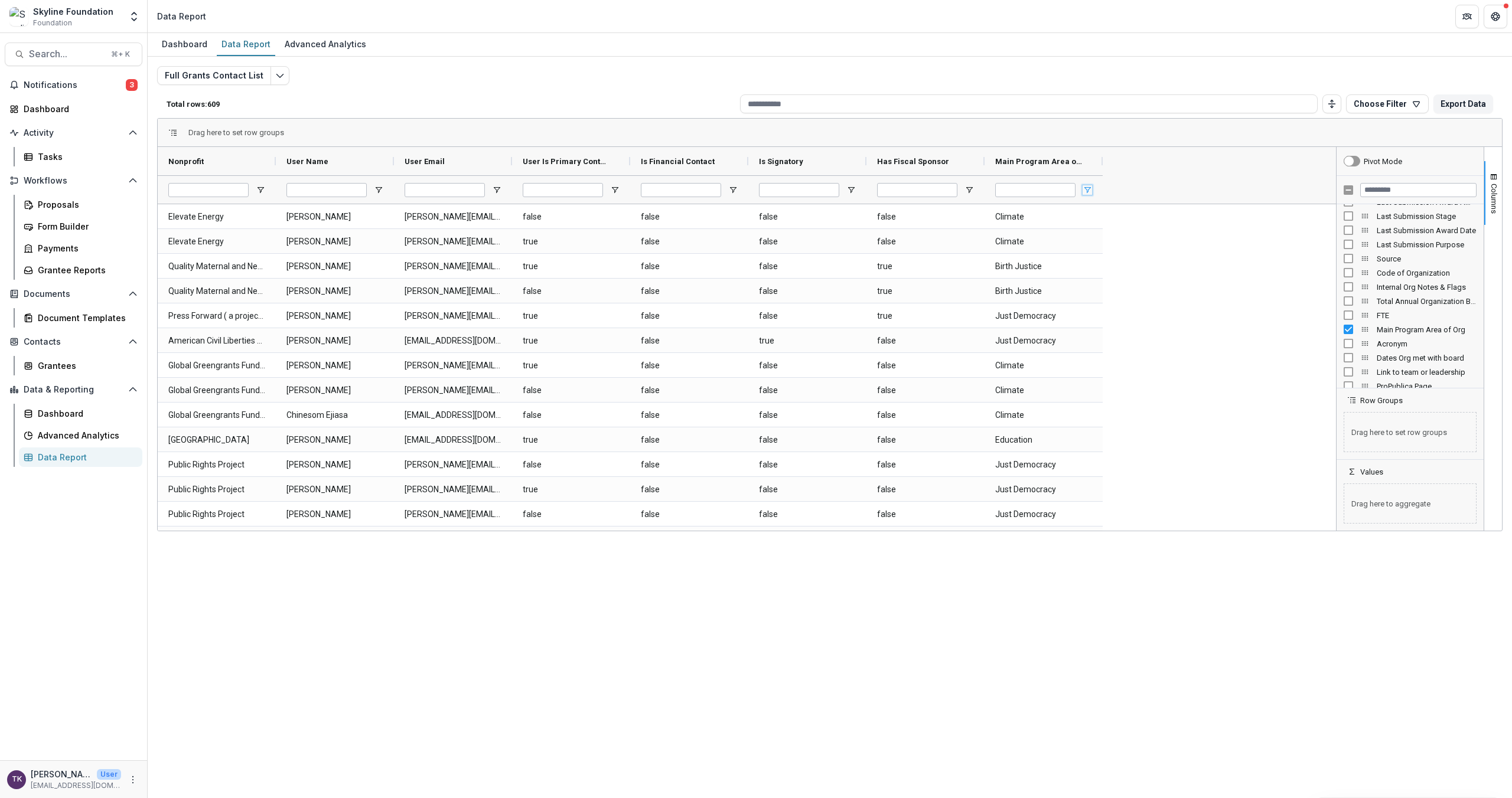
click at [974, 189] on span "Open Filter Menu" at bounding box center [1087, 190] width 9 height 9
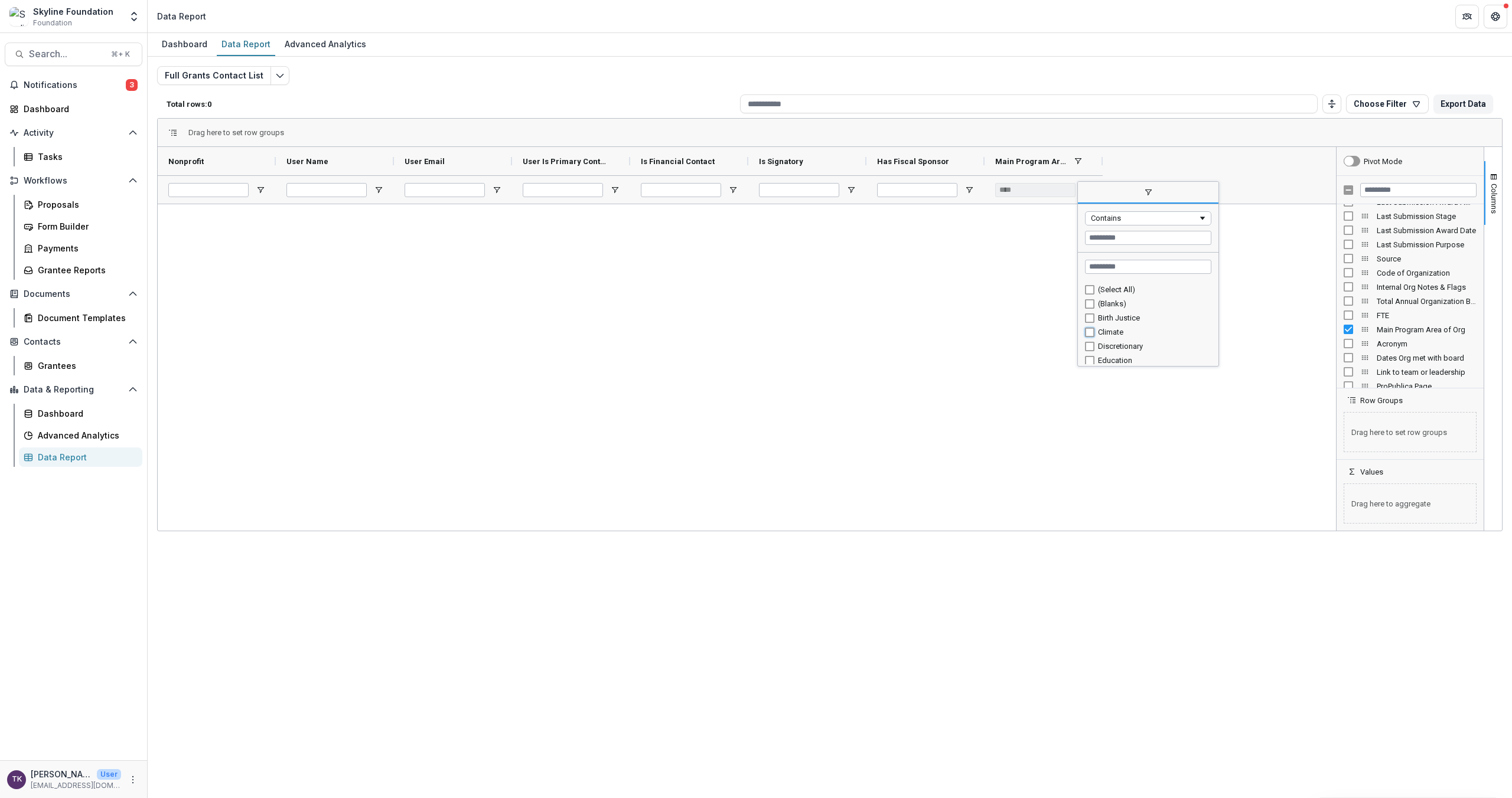
type input "**********"
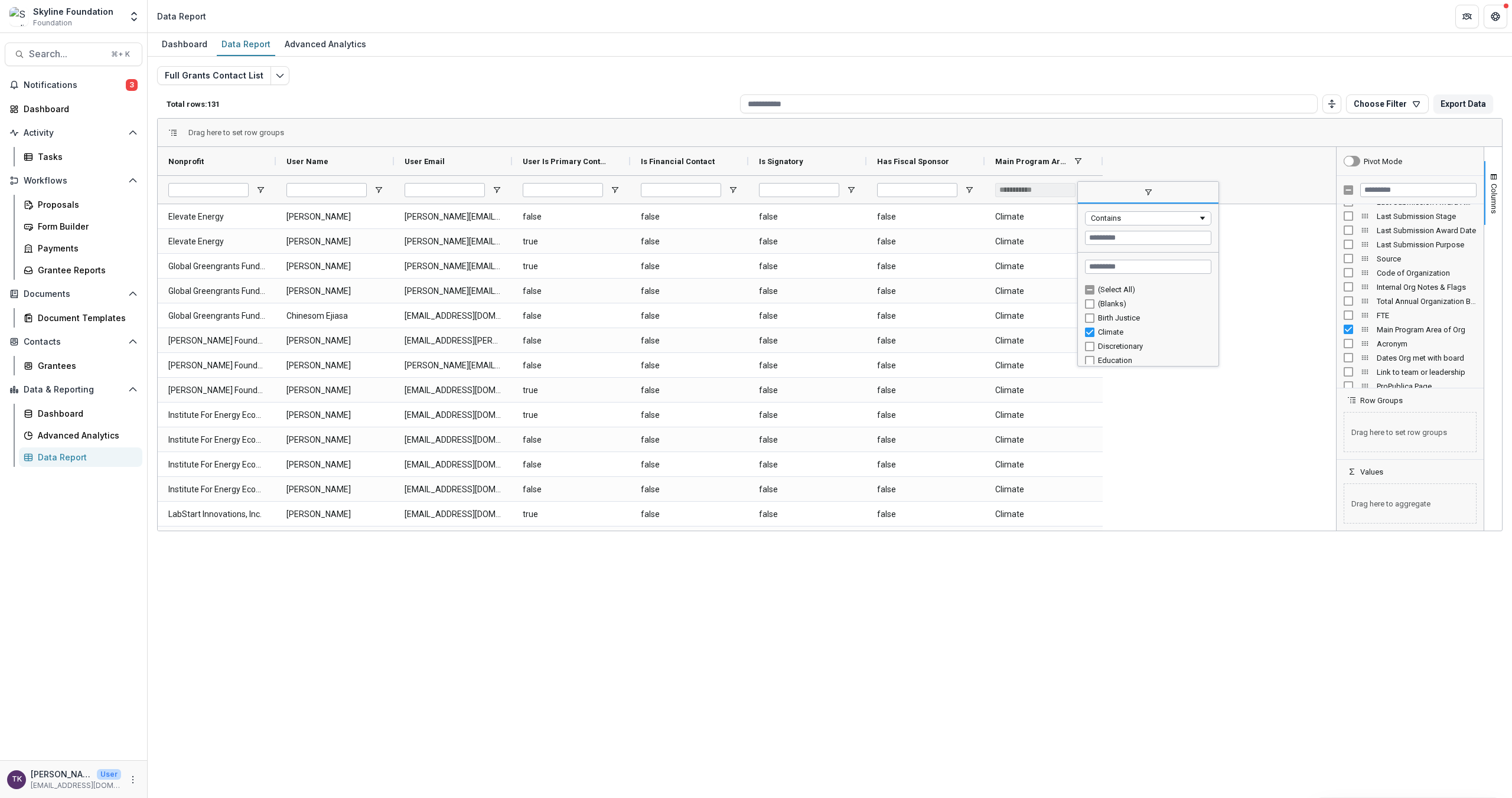
click at [974, 153] on div "Nonprofit User Name User Email" at bounding box center [747, 176] width 1178 height 56
click at [343, 188] on input "User Name Filter Input" at bounding box center [327, 190] width 80 height 14
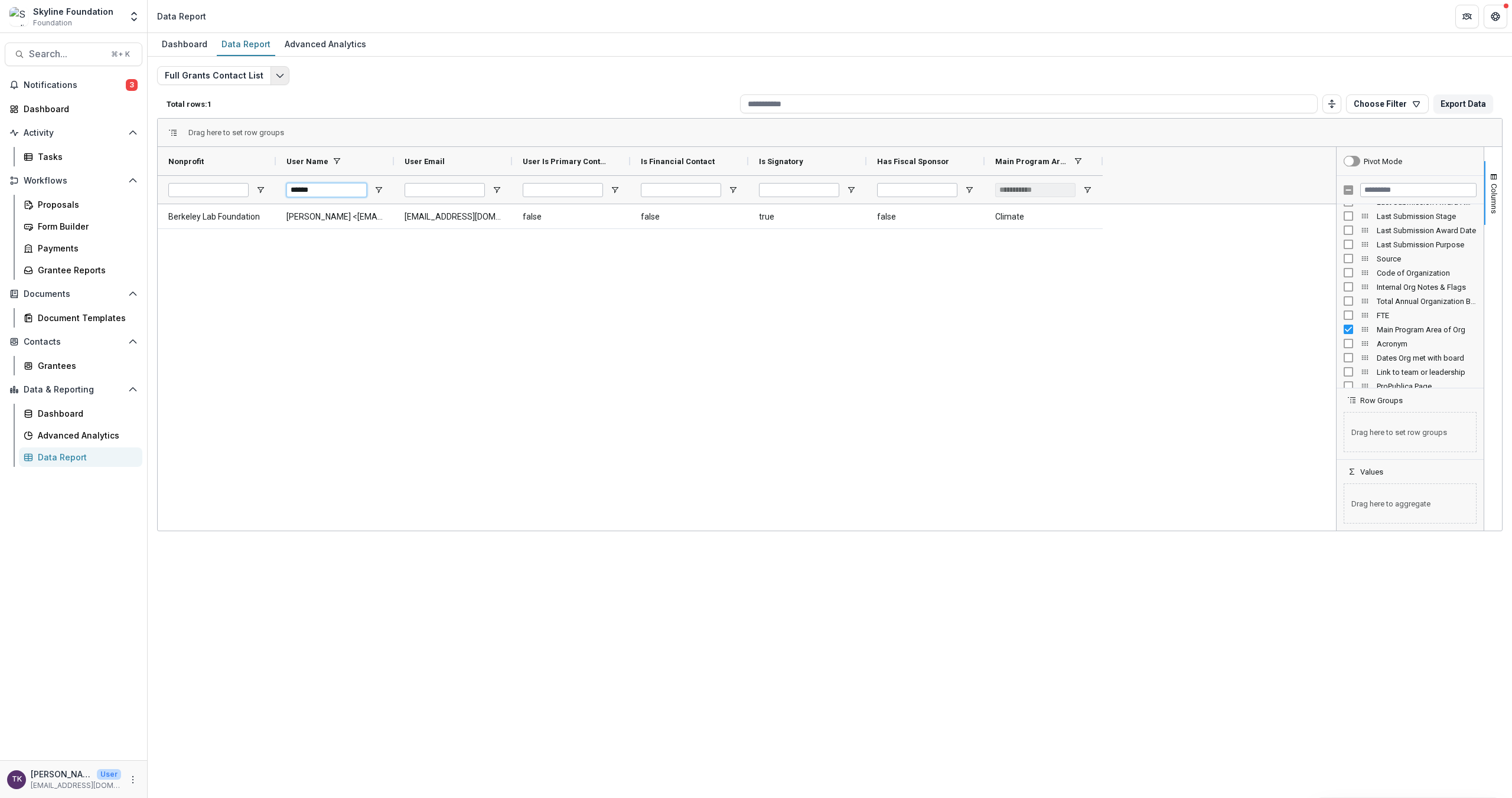
type input "******"
click at [282, 73] on button "Edit selected report" at bounding box center [280, 75] width 19 height 19
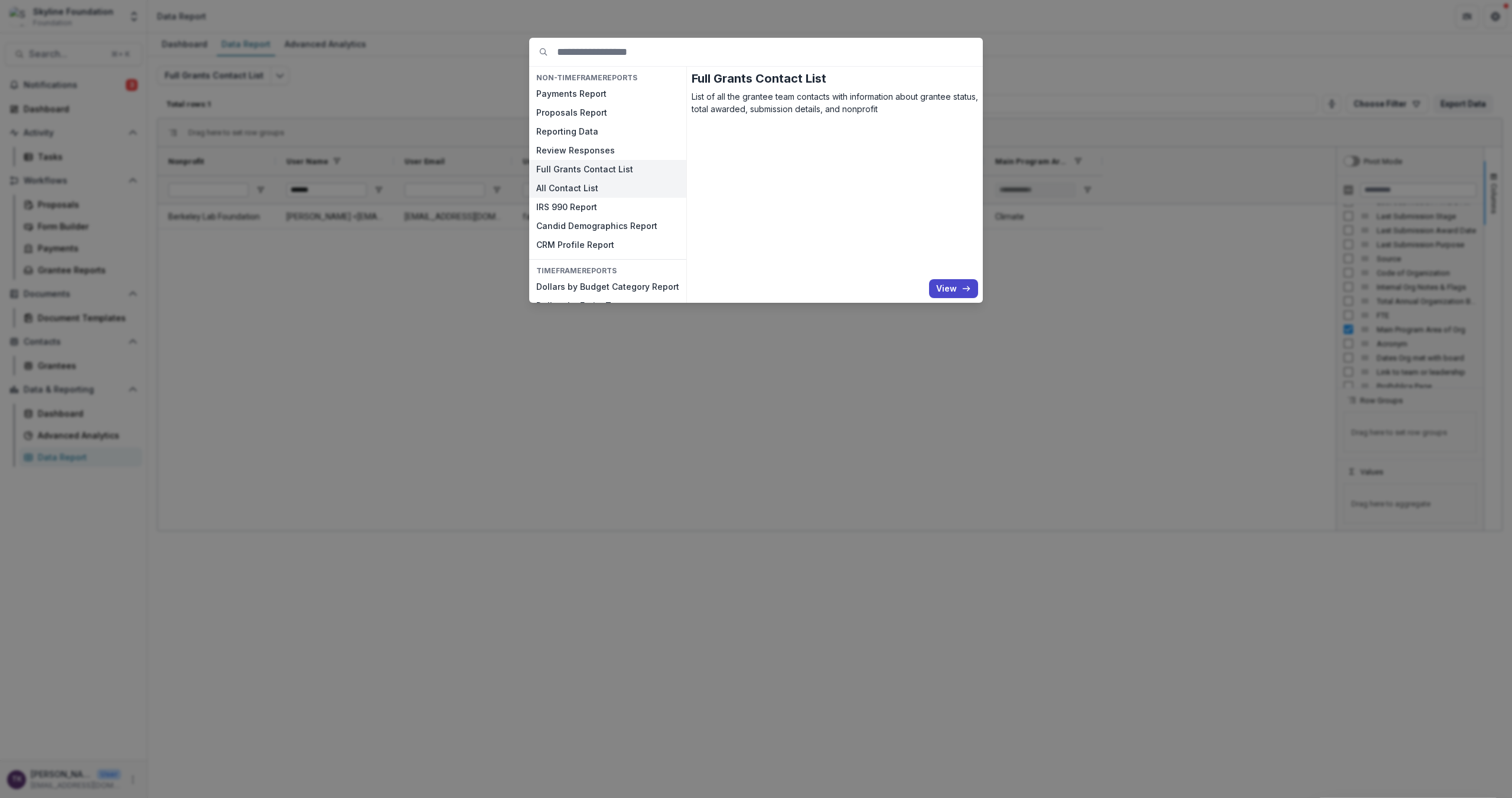
click at [586, 189] on button "All Contact List" at bounding box center [607, 188] width 157 height 19
click at [951, 288] on button "View" at bounding box center [953, 288] width 49 height 19
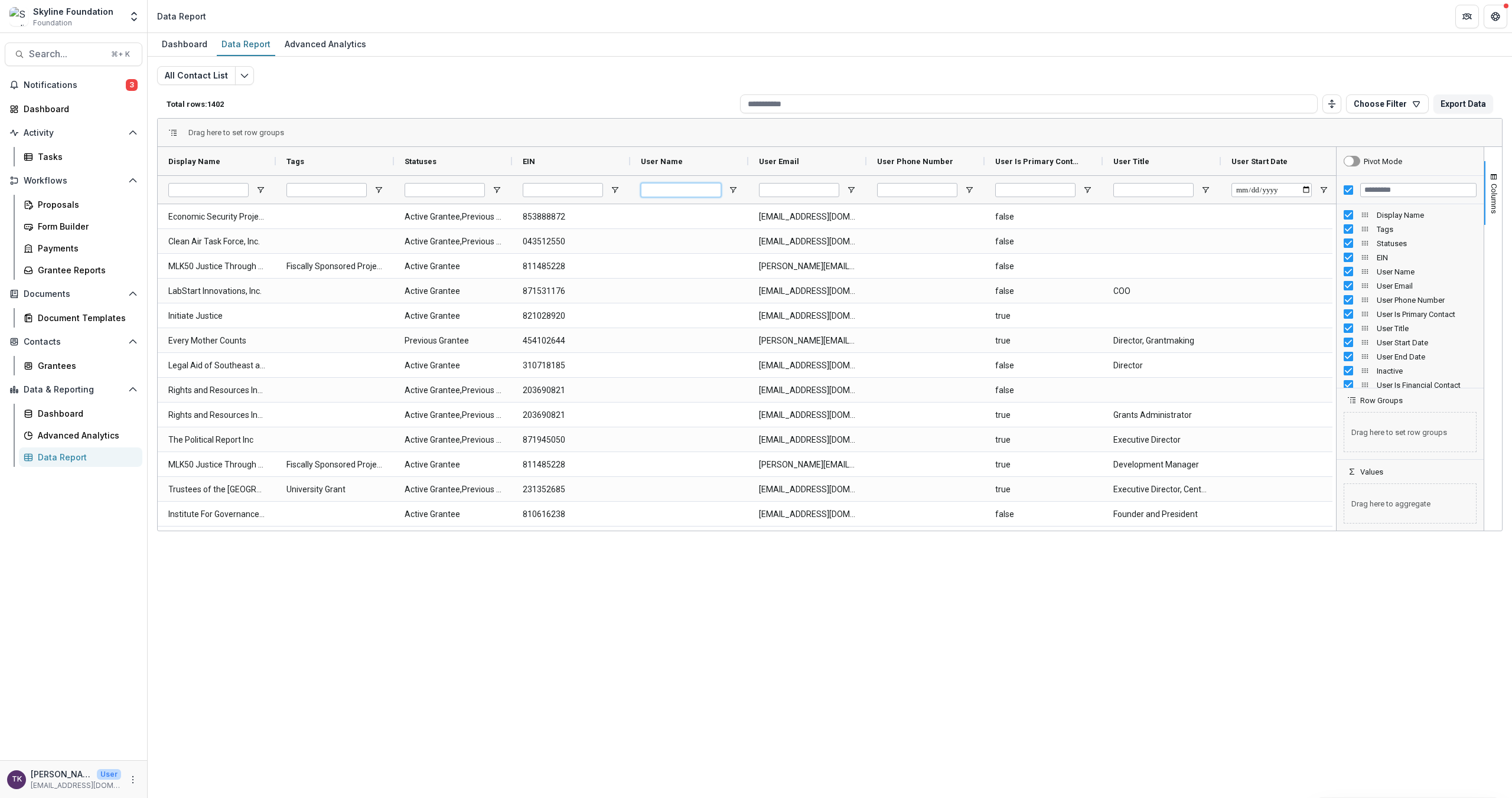
click at [700, 190] on input "User Name Filter Input" at bounding box center [681, 190] width 80 height 14
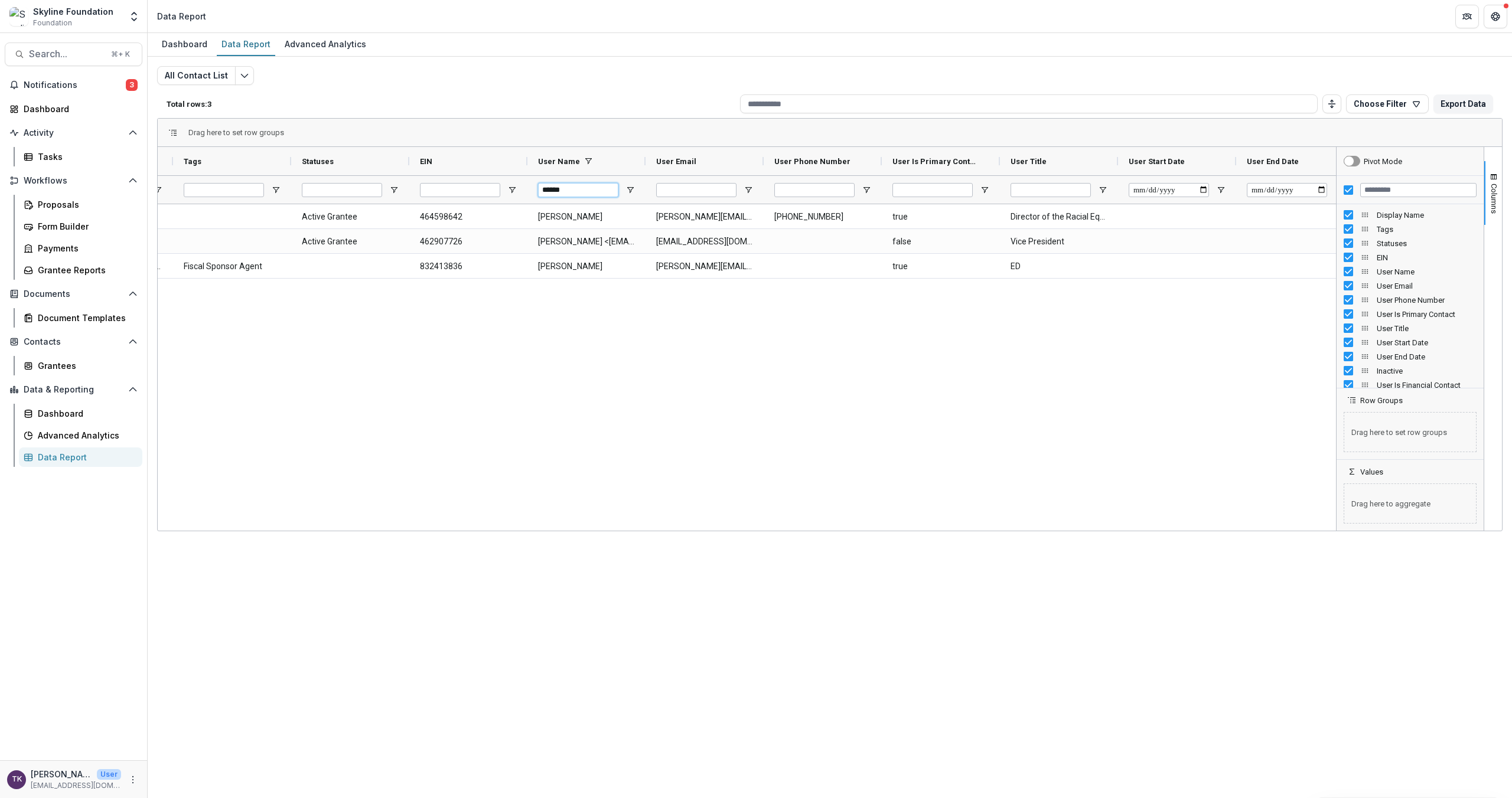
scroll to position [0, 129]
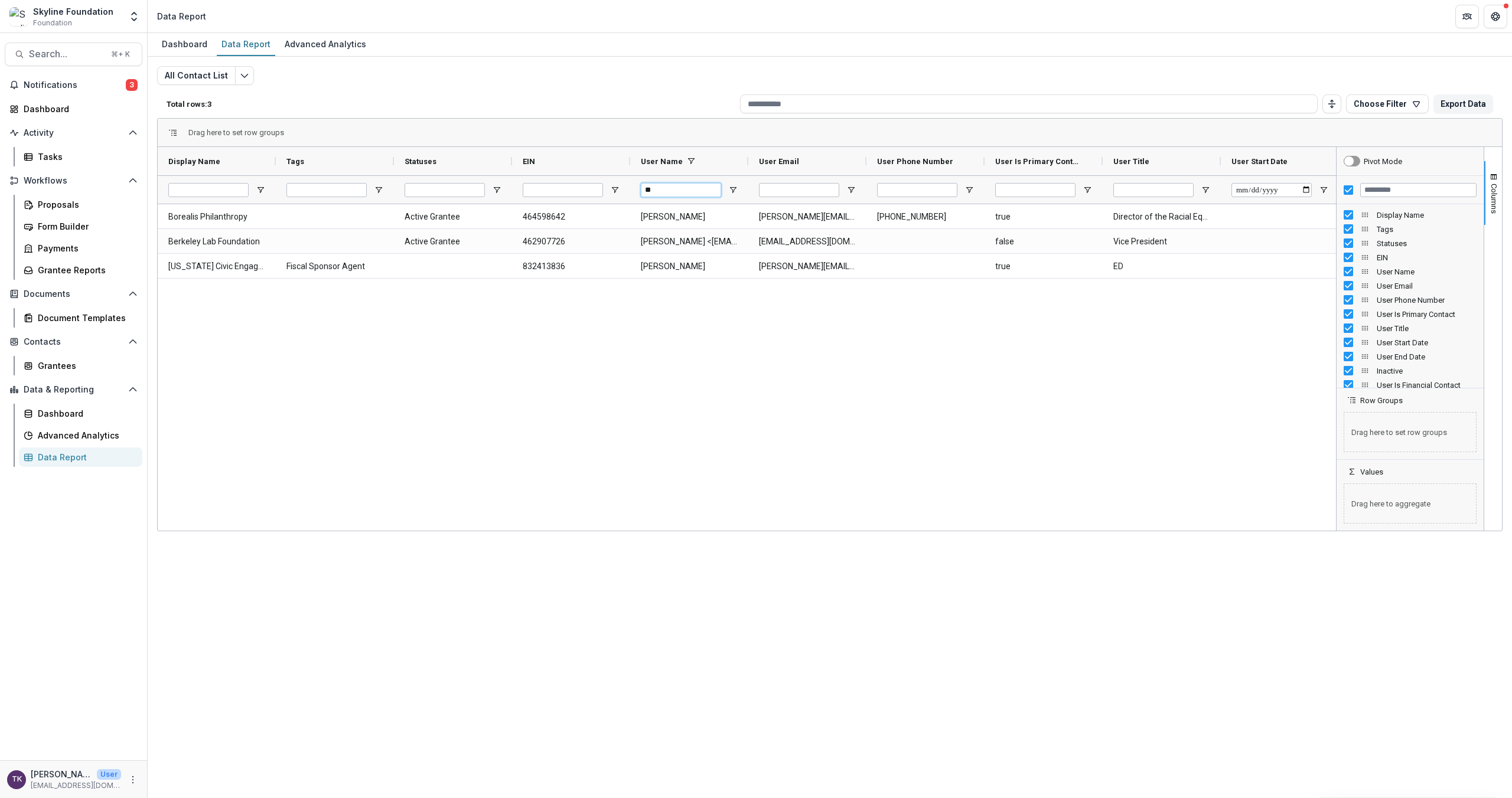
type input "*"
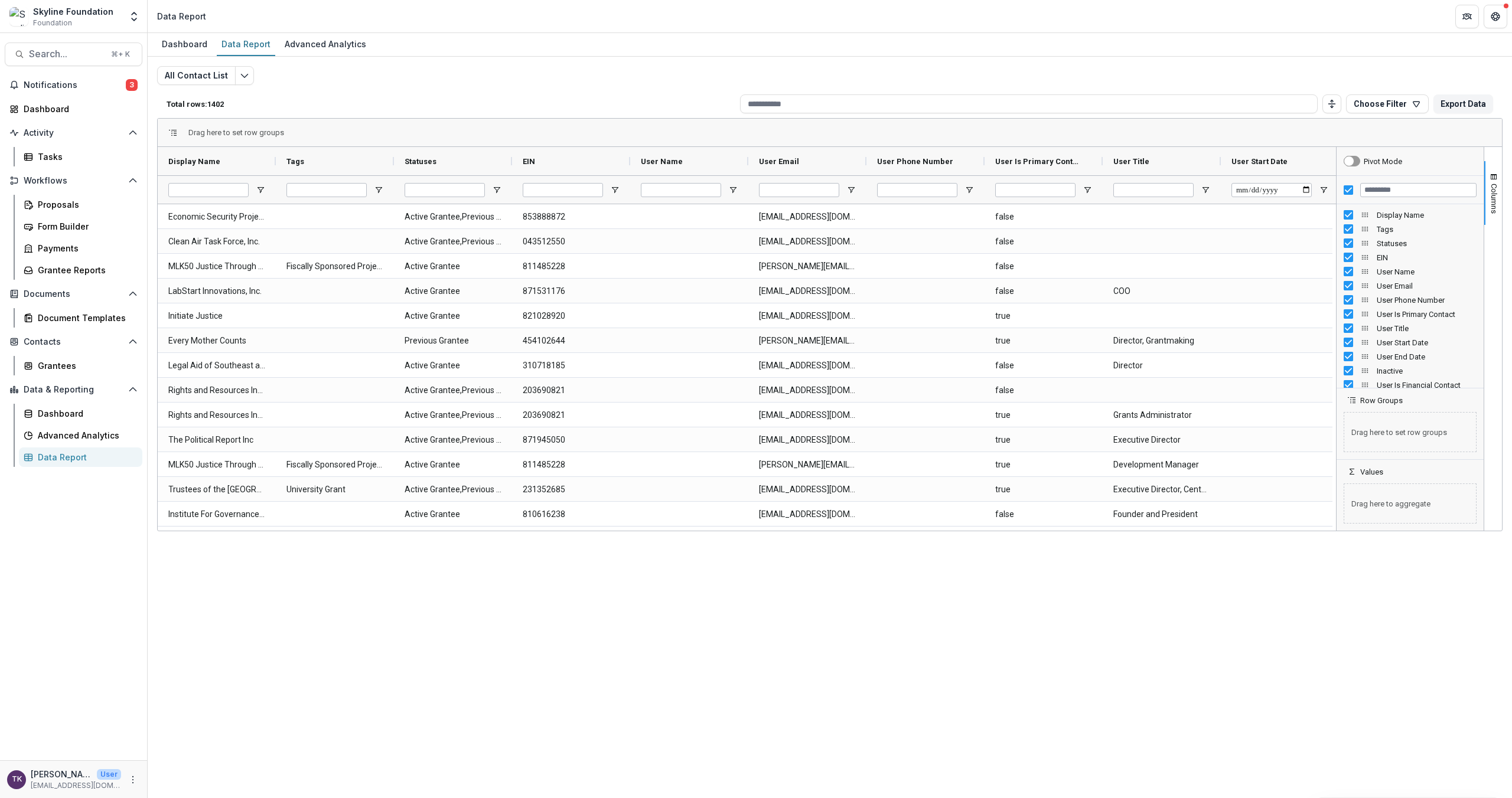
drag, startPoint x: 748, startPoint y: 532, endPoint x: 776, endPoint y: 532, distance: 28.0
click at [776, 522] on div "Dashboard Data Report Advanced Analytics All Contact List Total rows: 1402 Choo…" at bounding box center [829, 415] width 1364 height 765
